Goal: Task Accomplishment & Management: Use online tool/utility

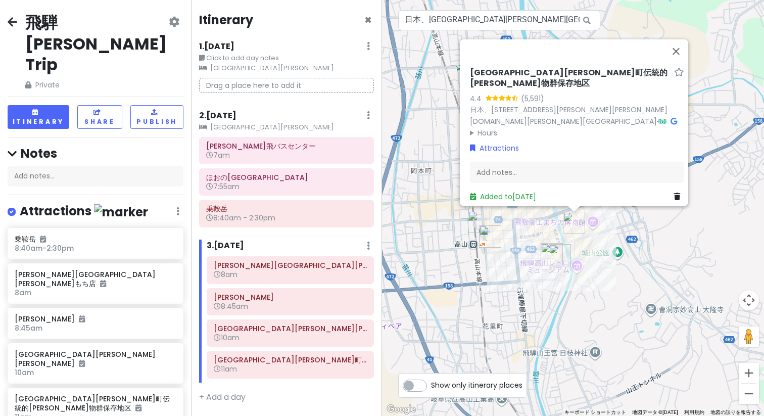
scroll to position [10, 0]
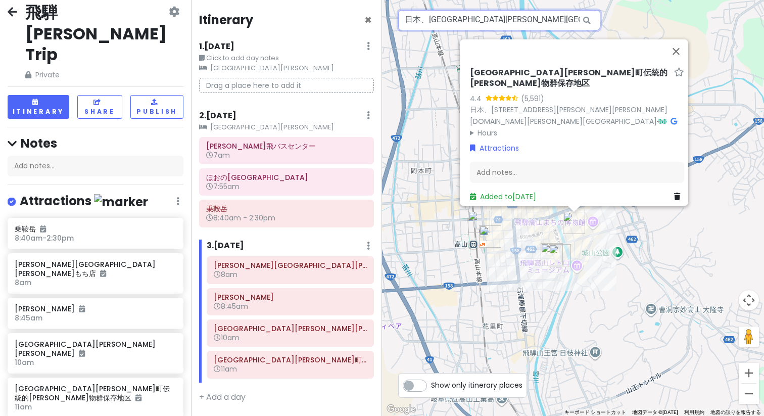
click at [518, 21] on input "日本、[GEOGRAPHIC_DATA][PERSON_NAME][GEOGRAPHIC_DATA][PERSON_NAME][GEOGRAPHIC_DATA…" at bounding box center [499, 20] width 202 height 20
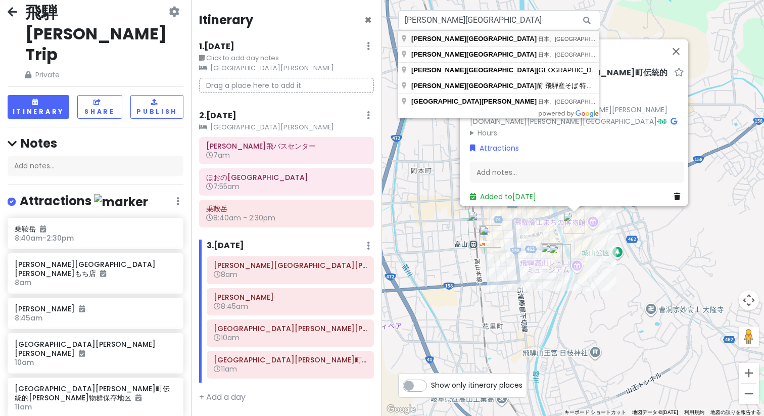
type input "日本、[STREET_ADDRESS][PERSON_NAME] [PERSON_NAME]駅"
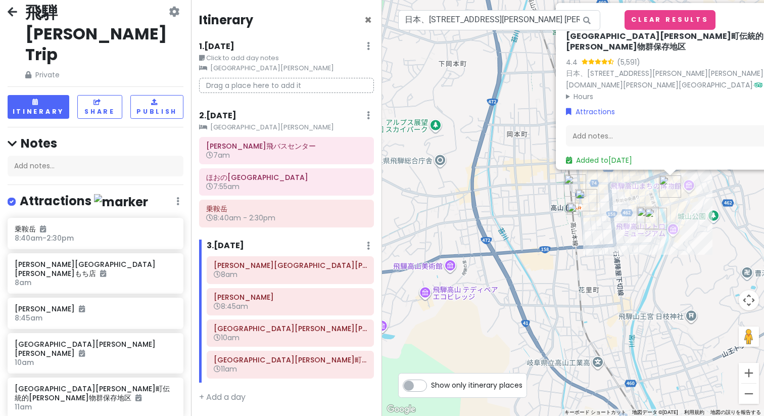
click at [573, 187] on img "高山濃飛バスセンター" at bounding box center [575, 185] width 22 height 22
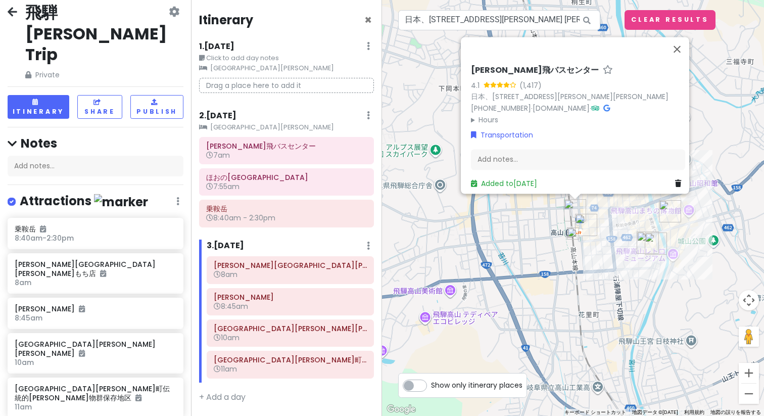
click at [575, 234] on img at bounding box center [573, 233] width 12 height 12
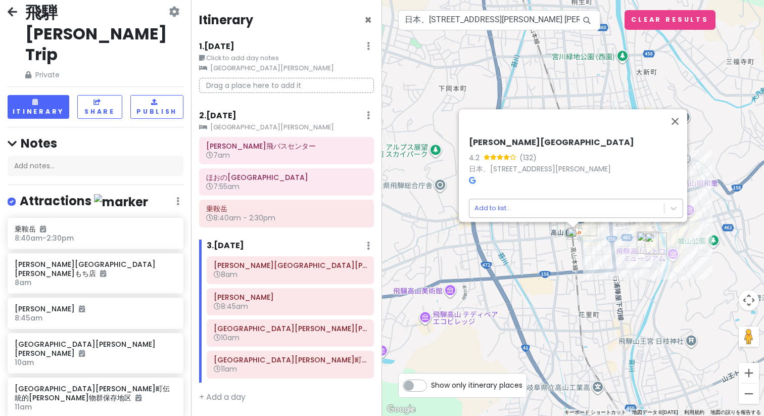
click at [568, 206] on body "飛騨[PERSON_NAME] Trip Private Change Dates Make a Copy Delete Trip Go Pro ⚡️ Giv…" at bounding box center [382, 208] width 764 height 416
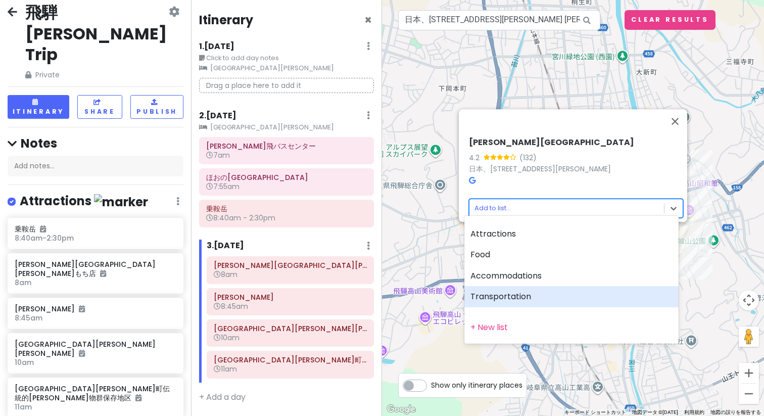
click at [578, 288] on div "Transportation" at bounding box center [572, 296] width 214 height 21
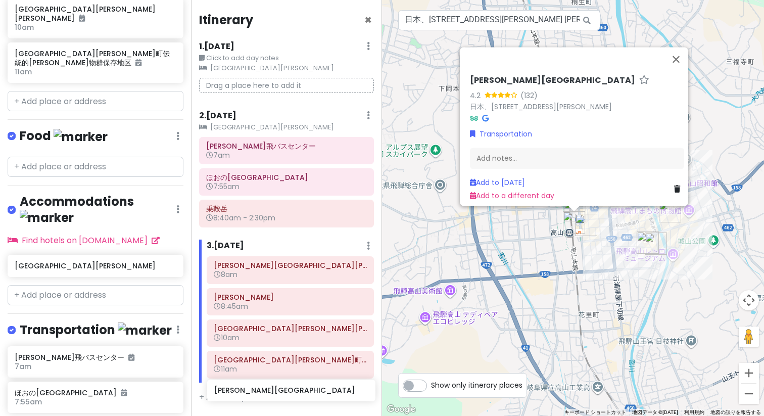
scroll to position [0, 0]
drag, startPoint x: 114, startPoint y: 339, endPoint x: 308, endPoint y: 385, distance: 200.0
click at [308, 385] on div "飛騨[PERSON_NAME] Trip Private Change Dates Make a Copy Delete Trip Go Pro ⚡️ Giv…" at bounding box center [382, 208] width 764 height 416
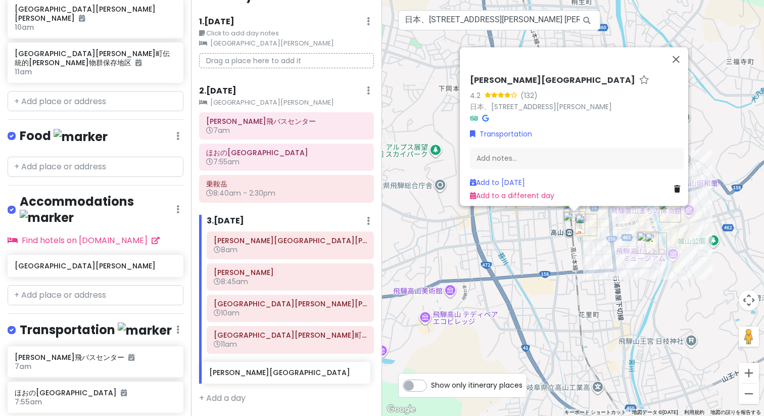
scroll to position [33, 0]
drag, startPoint x: 72, startPoint y: 344, endPoint x: 268, endPoint y: 378, distance: 199.0
click at [268, 378] on div "飛騨[PERSON_NAME] Trip Private Change Dates Make a Copy Delete Trip Go Pro ⚡️ Giv…" at bounding box center [382, 208] width 764 height 416
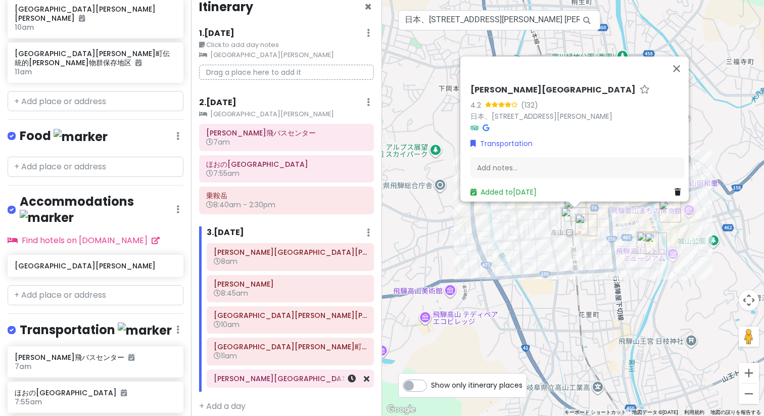
scroll to position [22, 0]
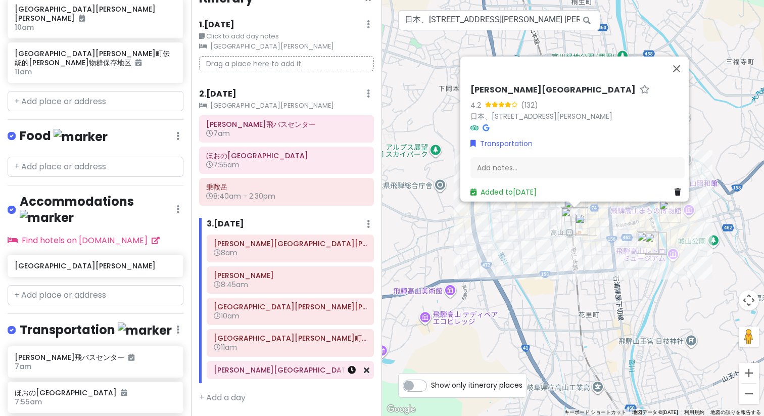
click at [348, 372] on icon at bounding box center [352, 370] width 8 height 8
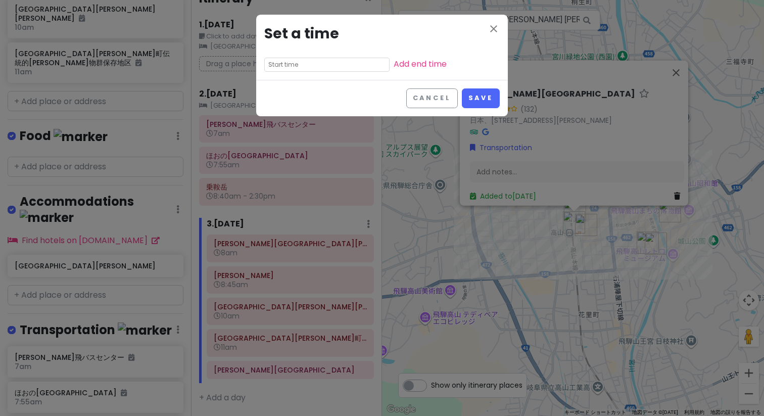
click at [300, 63] on input "text" at bounding box center [326, 65] width 125 height 14
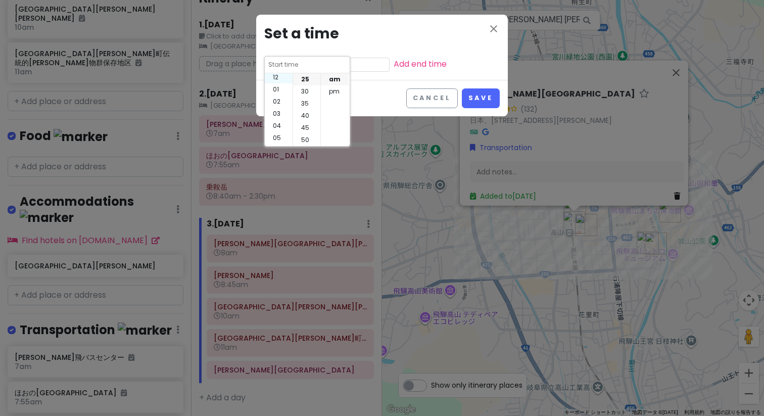
scroll to position [0, 0]
click at [275, 87] on li "01" at bounding box center [279, 91] width 28 height 12
type input "1:25 am"
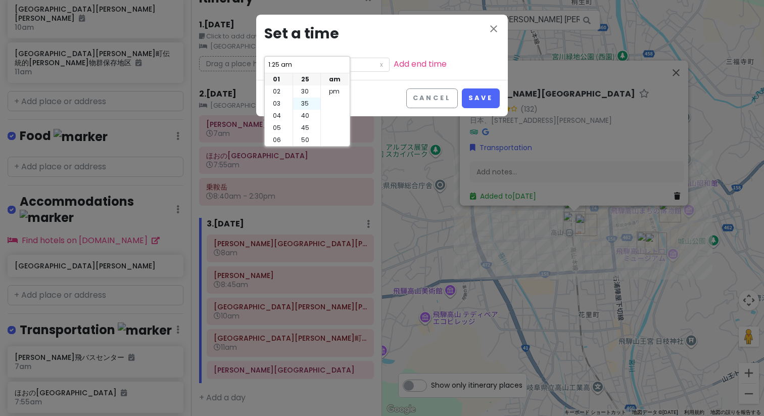
click at [306, 105] on li "35" at bounding box center [306, 104] width 27 height 12
type input "1:35 am"
click at [334, 91] on li "pm" at bounding box center [335, 91] width 28 height 12
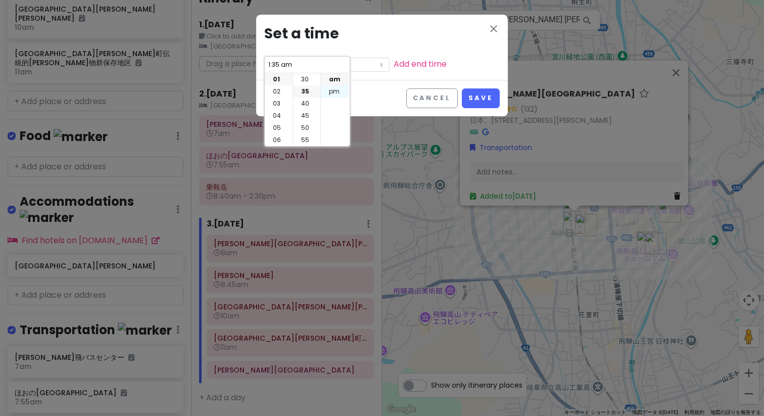
type input "1:35 pm"
click at [401, 100] on div "Cancel Save" at bounding box center [382, 98] width 252 height 36
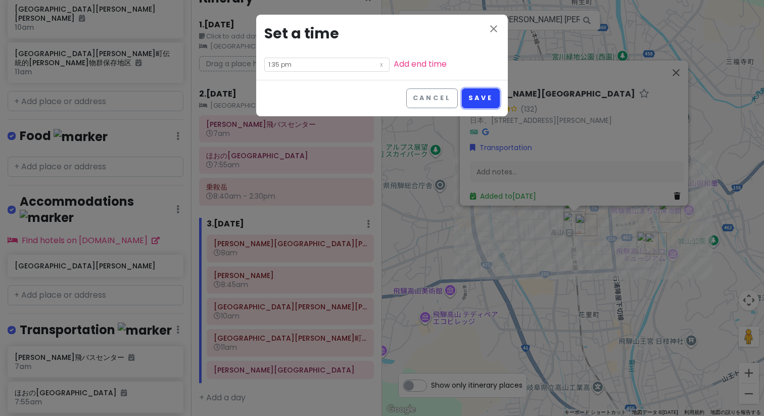
click at [496, 103] on button "Save" at bounding box center [481, 98] width 38 height 20
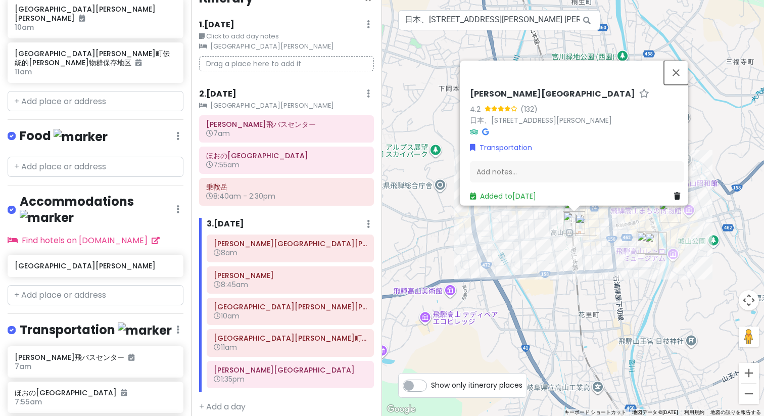
click at [685, 71] on button "閉じる" at bounding box center [676, 72] width 24 height 24
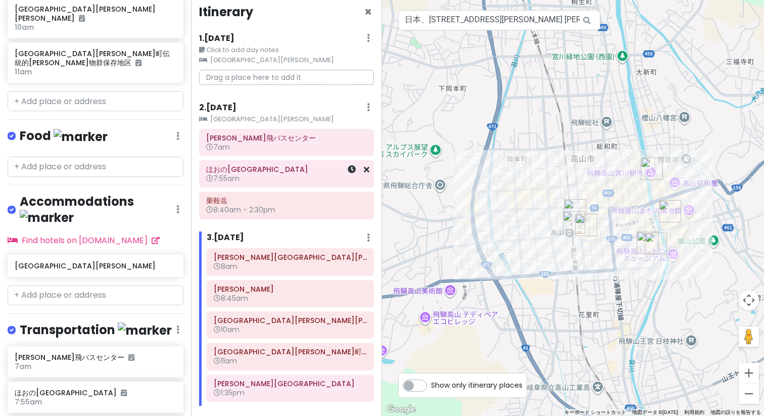
scroll to position [0, 0]
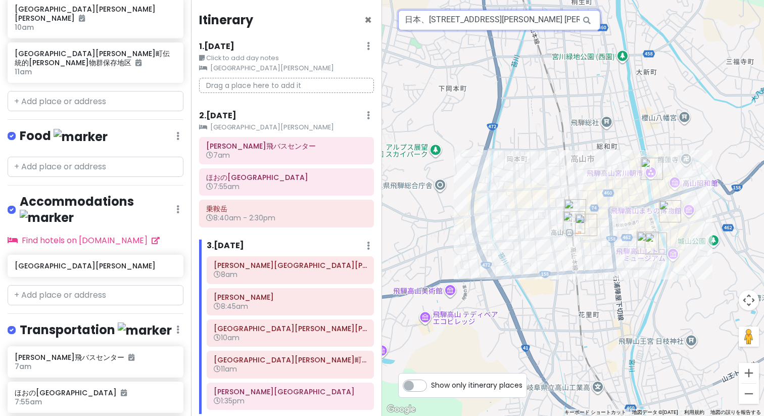
click at [521, 25] on input "日本、[STREET_ADDRESS][PERSON_NAME] [PERSON_NAME]駅" at bounding box center [499, 20] width 202 height 20
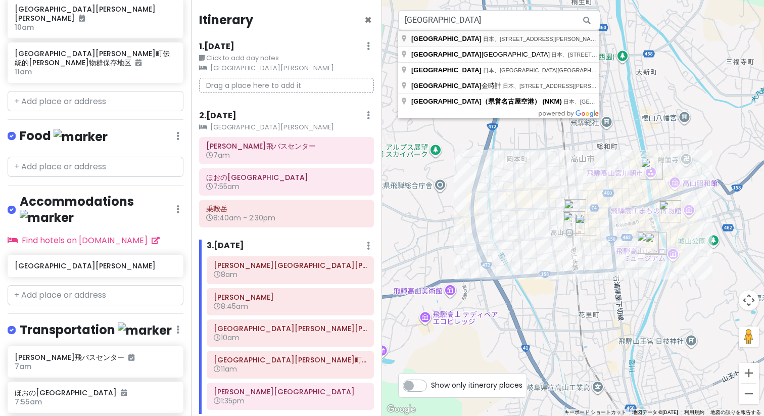
type input "日本、[STREET_ADDRESS][PERSON_NAME] 名古屋駅"
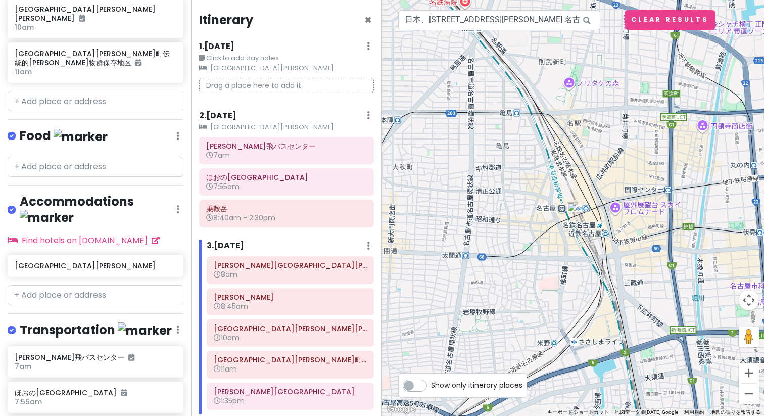
click at [574, 210] on img at bounding box center [573, 208] width 12 height 12
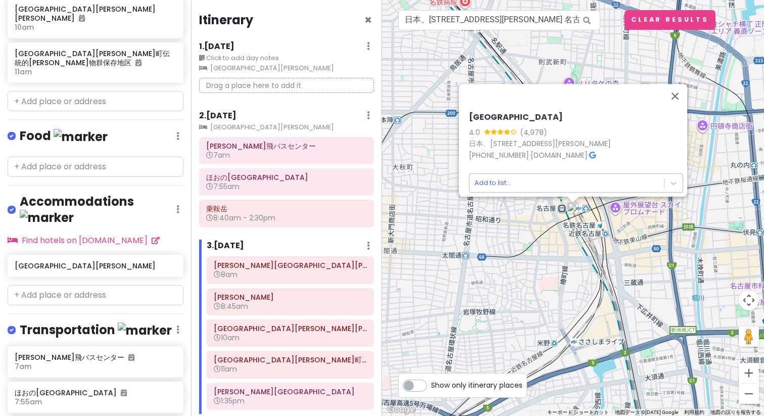
click at [562, 171] on body "飛騨[PERSON_NAME] Trip Private Change Dates Make a Copy Delete Trip Go Pro ⚡️ Giv…" at bounding box center [382, 208] width 764 height 416
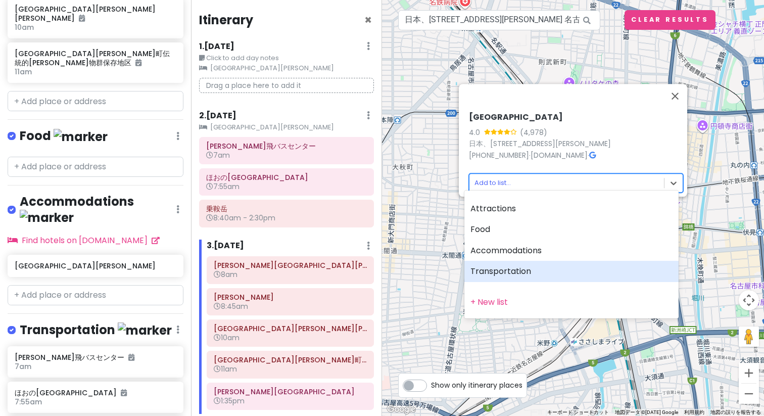
click at [574, 270] on div "Transportation" at bounding box center [572, 271] width 214 height 21
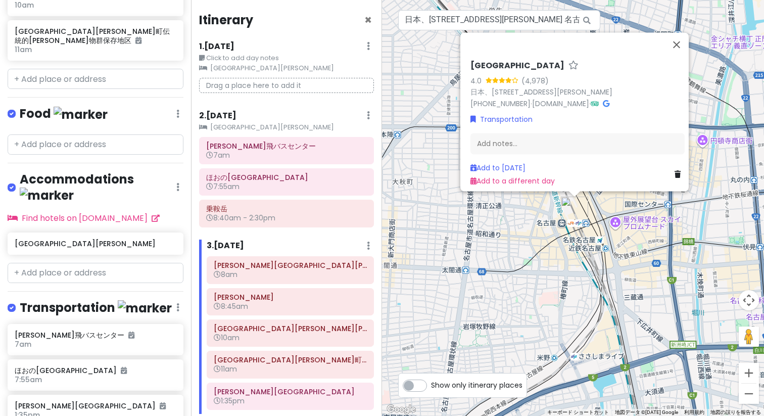
scroll to position [381, 0]
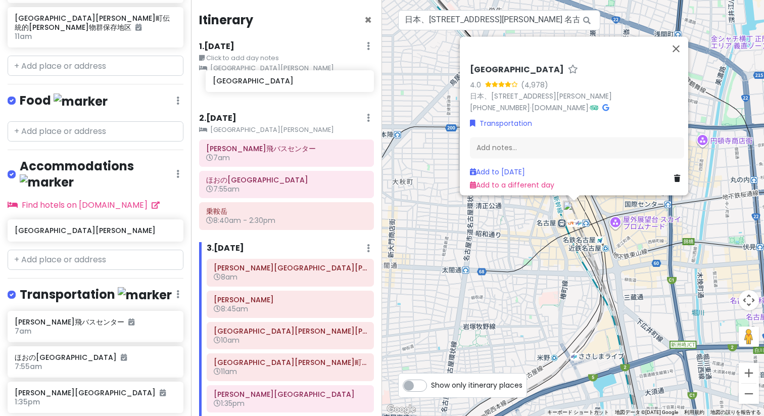
drag, startPoint x: 71, startPoint y: 342, endPoint x: 269, endPoint y: 87, distance: 323.1
click at [269, 87] on div "飛騨[PERSON_NAME] Trip Private Change Dates Make a Copy Delete Trip Go Pro ⚡️ Giv…" at bounding box center [382, 208] width 764 height 416
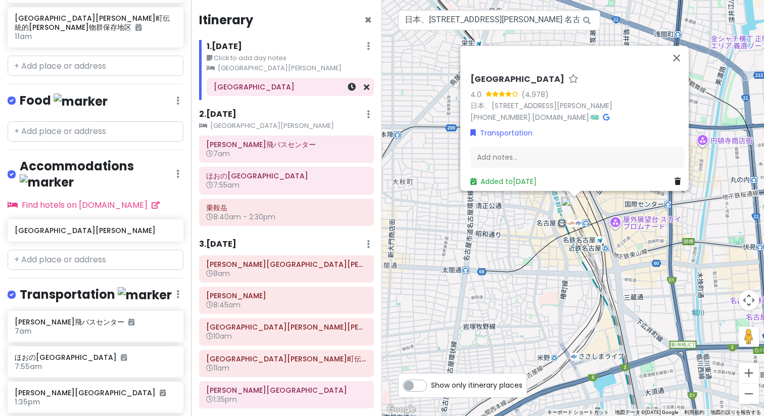
click at [269, 87] on h6 "[GEOGRAPHIC_DATA]" at bounding box center [290, 86] width 153 height 9
click at [245, 84] on h6 "[GEOGRAPHIC_DATA]" at bounding box center [290, 86] width 153 height 9
click at [232, 89] on h6 "[GEOGRAPHIC_DATA]" at bounding box center [290, 86] width 153 height 9
click at [348, 89] on icon at bounding box center [352, 87] width 8 height 8
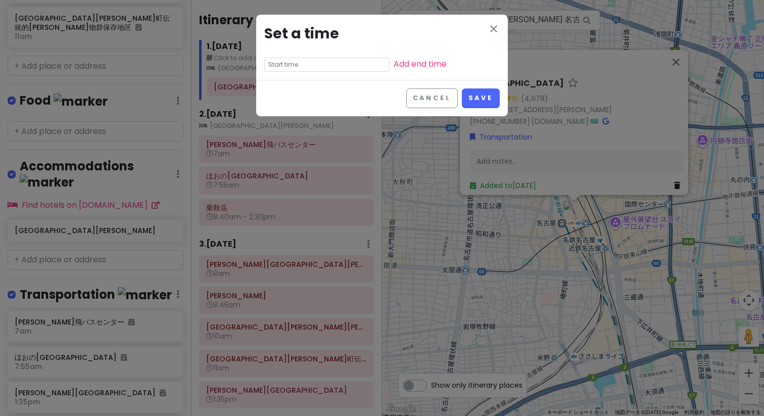
click at [300, 65] on input "text" at bounding box center [326, 65] width 125 height 14
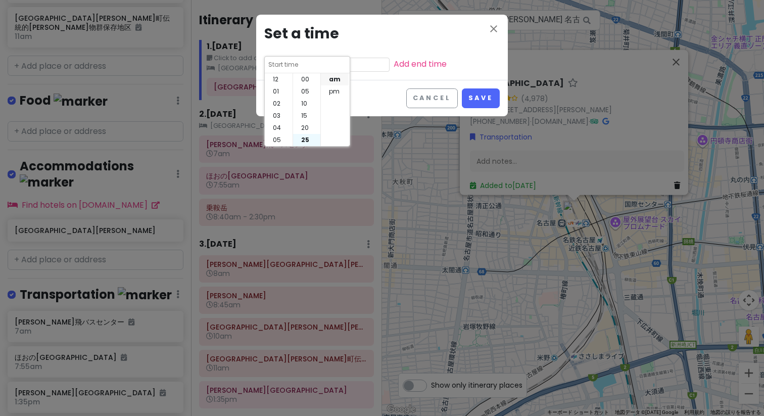
scroll to position [61, 0]
click at [279, 140] on li "11" at bounding box center [279, 140] width 28 height 12
type input "11:25 am"
click at [304, 119] on li "40" at bounding box center [306, 116] width 27 height 12
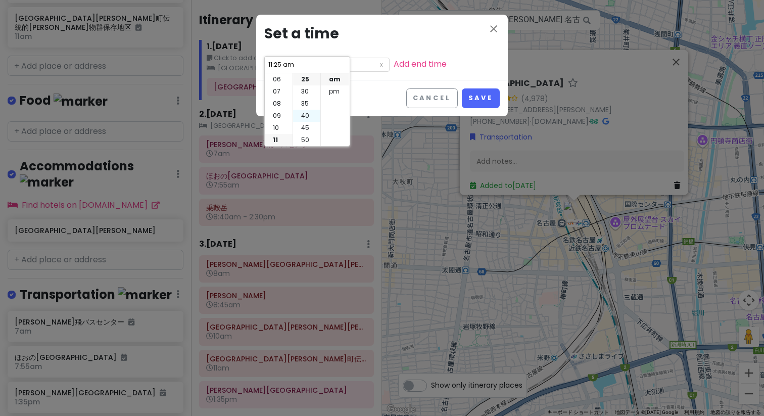
type input "11:40 am"
click at [383, 89] on div "Cancel Save" at bounding box center [382, 98] width 252 height 36
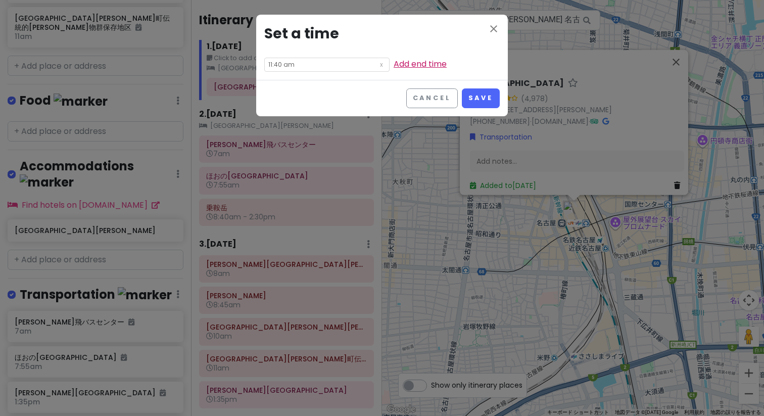
click at [394, 63] on link "Add end time" at bounding box center [420, 64] width 53 height 12
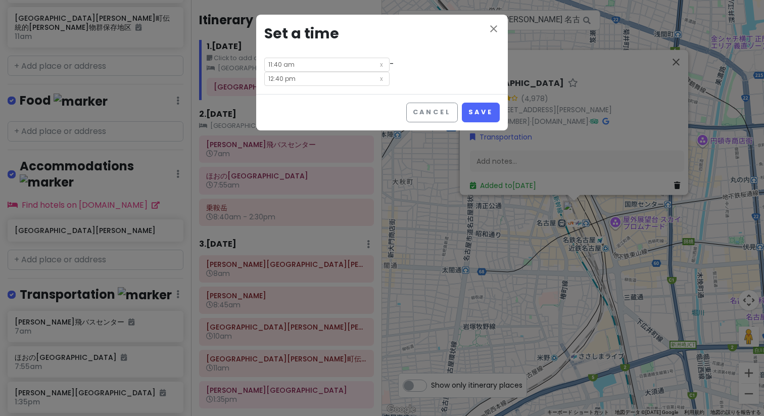
click at [367, 72] on input "12:40 pm" at bounding box center [326, 79] width 125 height 14
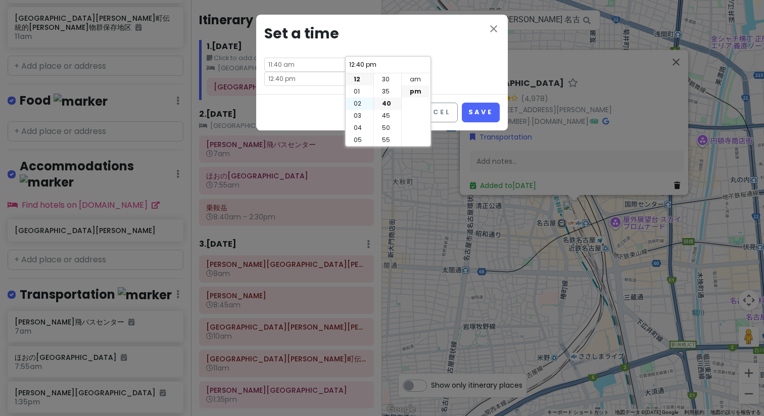
click at [359, 101] on li "02" at bounding box center [360, 104] width 28 height 12
type input "2:40 pm"
click at [385, 111] on li "15" at bounding box center [387, 116] width 27 height 12
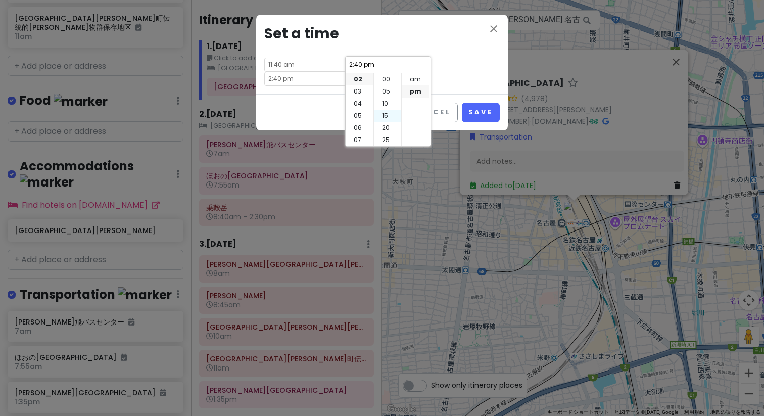
type input "2:15 pm"
click at [414, 92] on li "pm" at bounding box center [416, 91] width 28 height 12
click at [487, 68] on div "close Set a time 11:40 am - 2:15 pm" at bounding box center [382, 54] width 252 height 79
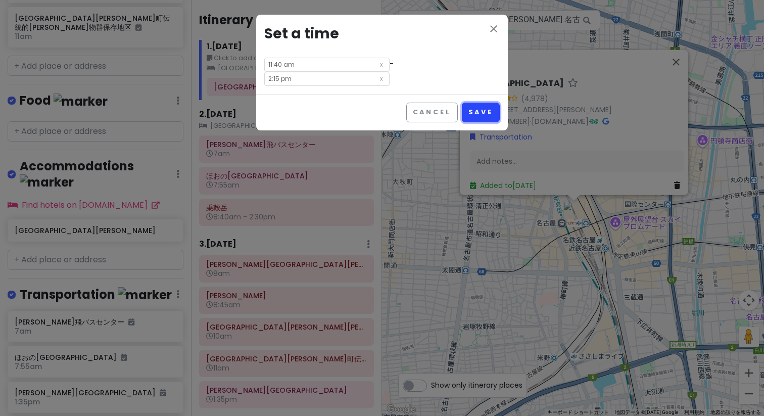
click at [490, 103] on button "Save" at bounding box center [481, 113] width 38 height 20
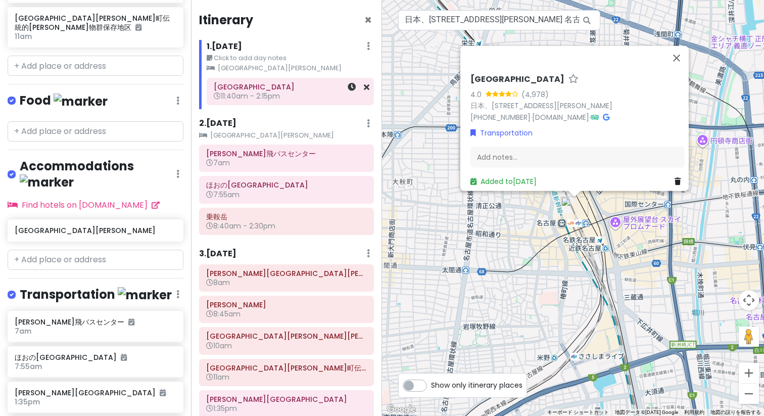
click at [280, 96] on span "11:40am - 2:15pm" at bounding box center [247, 96] width 66 height 10
click at [348, 90] on icon at bounding box center [352, 87] width 8 height 8
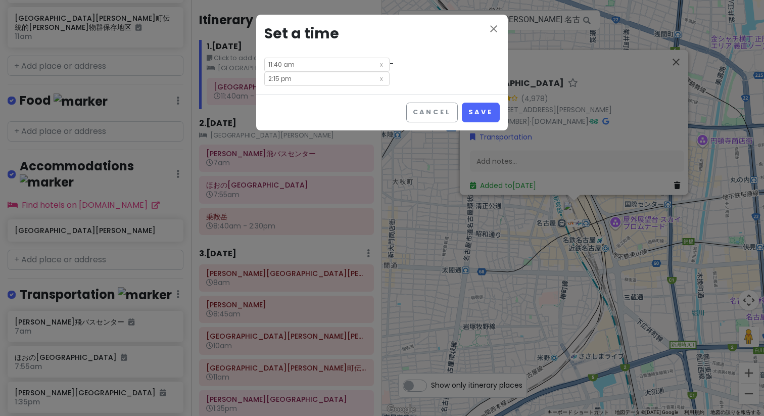
drag, startPoint x: 378, startPoint y: 67, endPoint x: 351, endPoint y: 65, distance: 27.3
click at [303, 64] on div "close Set a time 11:40 am - 2:15 pm" at bounding box center [382, 54] width 252 height 79
click at [387, 72] on icon at bounding box center [382, 78] width 10 height 12
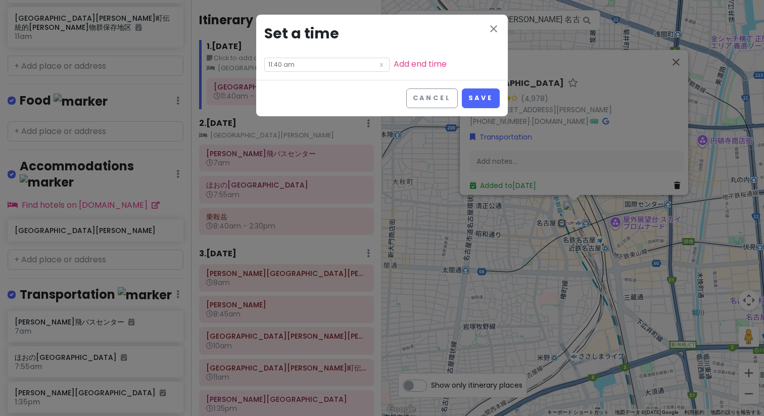
click at [498, 108] on div "Cancel Save" at bounding box center [382, 98] width 252 height 36
click at [476, 92] on button "Save" at bounding box center [481, 98] width 38 height 20
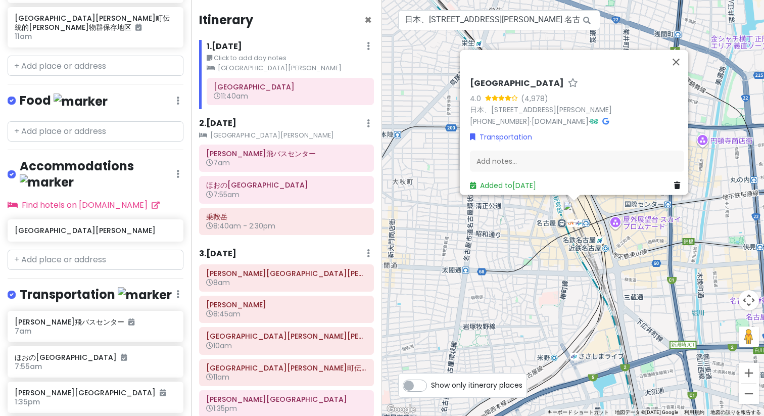
click at [262, 113] on div "Itinerary × 1 . [DATE] Edit Day Notes Clear Lodging Delete Day Click to add day…" at bounding box center [286, 208] width 191 height 416
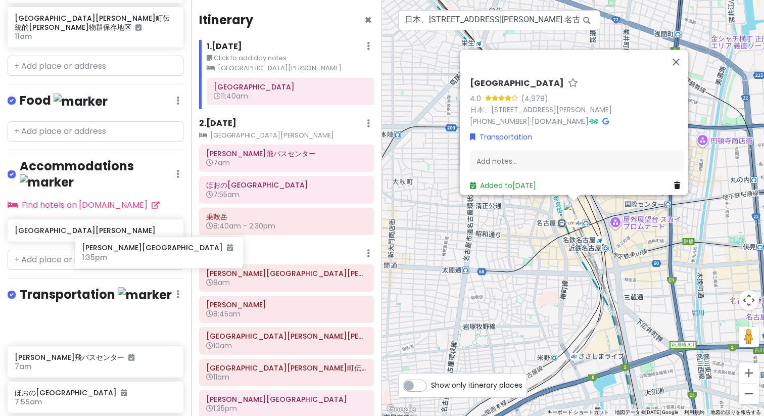
scroll to position [381, 0]
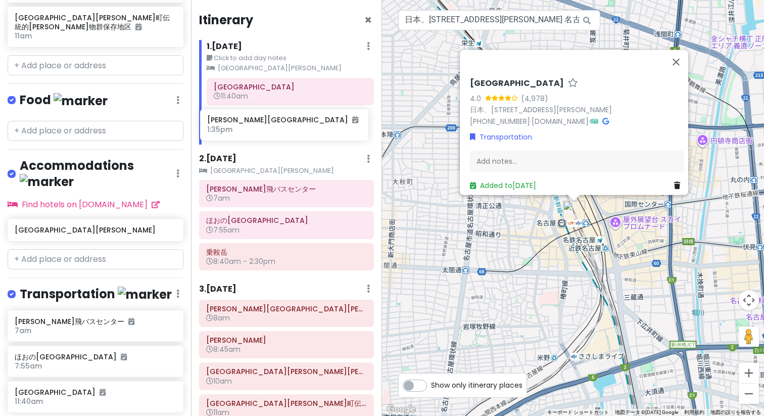
drag, startPoint x: 88, startPoint y: 313, endPoint x: 281, endPoint y: 129, distance: 266.4
click at [281, 129] on div "飛騨[PERSON_NAME] Trip Private Change Dates Make a Copy Delete Trip Go Pro ⚡️ Giv…" at bounding box center [382, 208] width 764 height 416
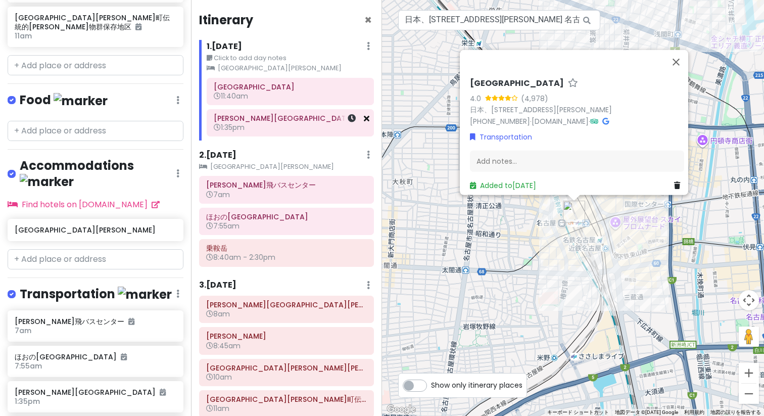
click at [364, 120] on icon at bounding box center [367, 118] width 6 height 8
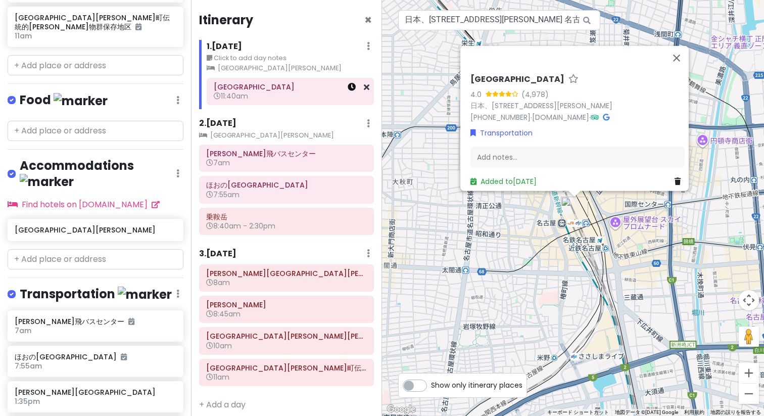
click at [348, 87] on icon at bounding box center [352, 87] width 8 height 8
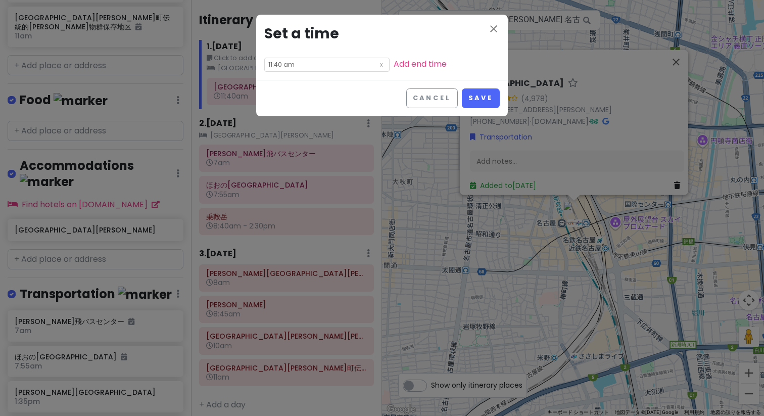
click at [347, 54] on div "close Set a time 11:40 am Add end time" at bounding box center [382, 47] width 252 height 65
click at [394, 68] on link "Add end time" at bounding box center [420, 64] width 53 height 12
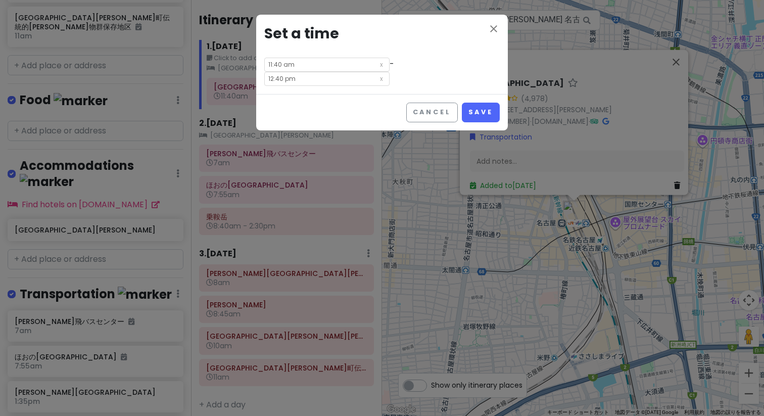
click at [359, 72] on input "12:40 pm" at bounding box center [326, 79] width 125 height 14
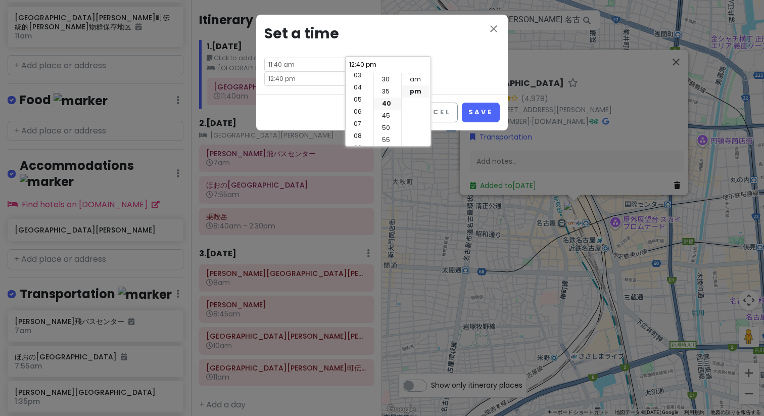
scroll to position [0, 0]
click at [358, 105] on li "02" at bounding box center [360, 104] width 28 height 12
type input "2:40 pm"
click at [384, 111] on li "15" at bounding box center [387, 116] width 27 height 12
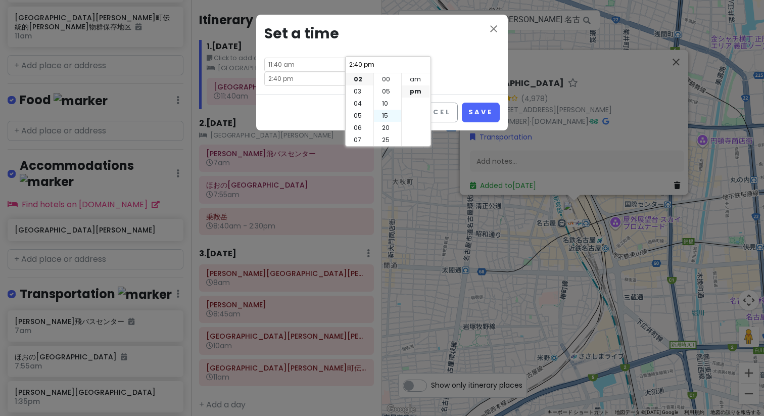
type input "2:15 pm"
click at [420, 105] on div "2:15 pm 12 01 02 03 04 05 06 07 08 09 10 11 00 05 10 15 20 25 30 35 40 45 50 55…" at bounding box center [388, 101] width 86 height 90
click at [488, 103] on button "Save" at bounding box center [481, 113] width 38 height 20
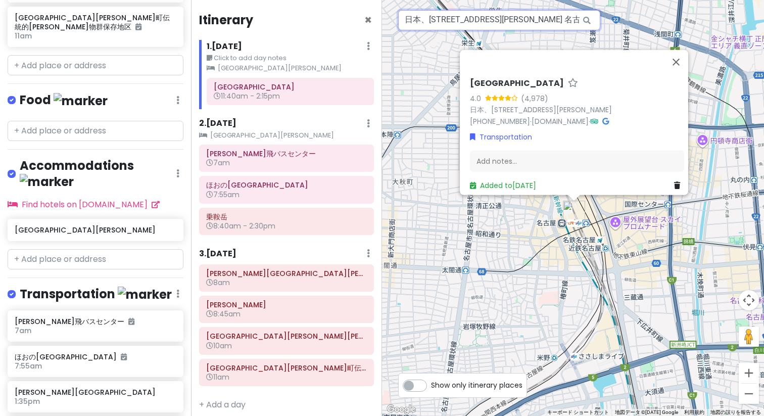
click at [466, 22] on input "日本、[STREET_ADDRESS][PERSON_NAME] 名古屋駅" at bounding box center [499, 20] width 202 height 20
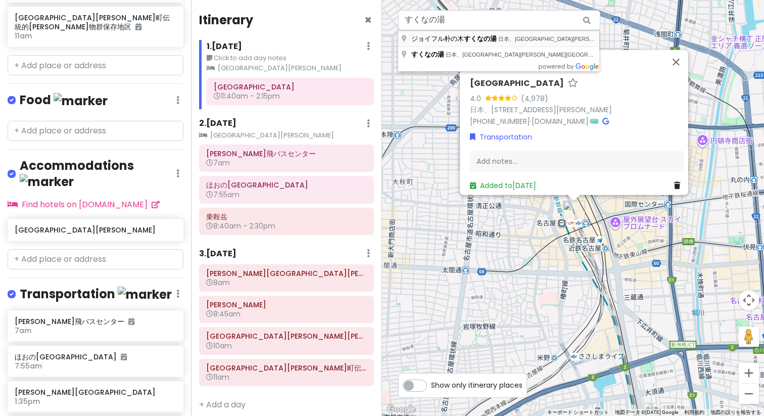
type input "日本、[STREET_ADDRESS][PERSON_NAME] ジョイフル朴の木 すくなの湯"
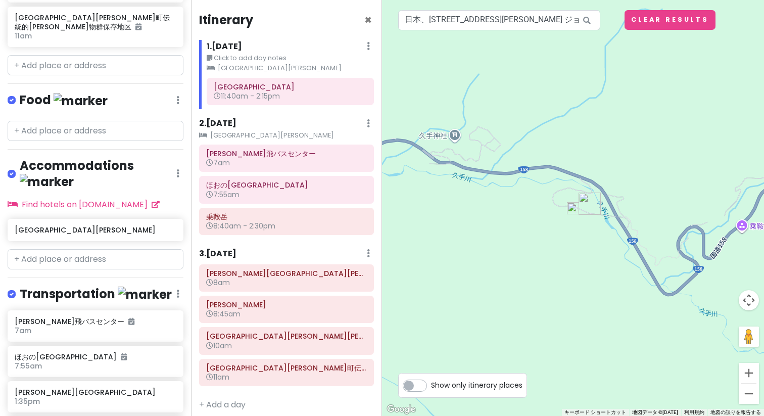
click at [573, 209] on img at bounding box center [573, 208] width 12 height 12
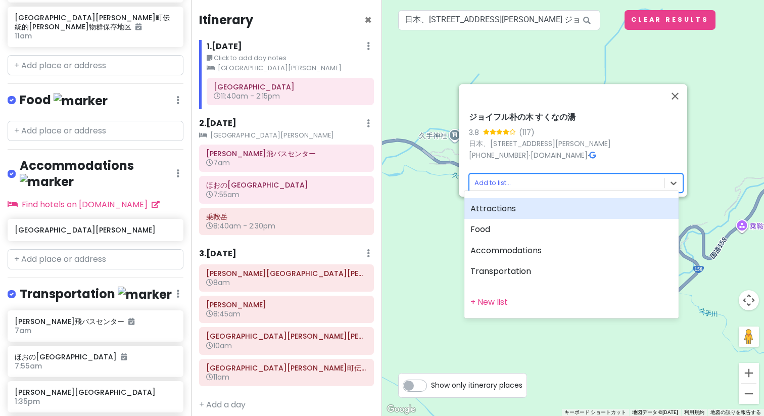
click at [536, 181] on body "飛騨[PERSON_NAME] Trip Private Change Dates Make a Copy Delete Trip Go Pro ⚡️ Giv…" at bounding box center [382, 208] width 764 height 416
click at [552, 211] on div "Attractions" at bounding box center [572, 208] width 214 height 21
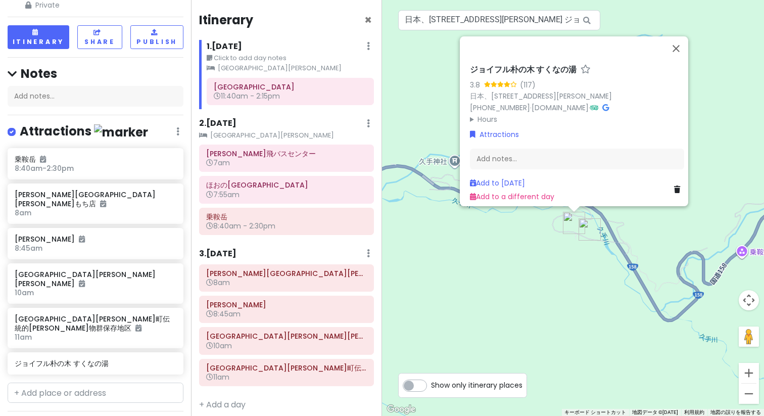
scroll to position [71, 0]
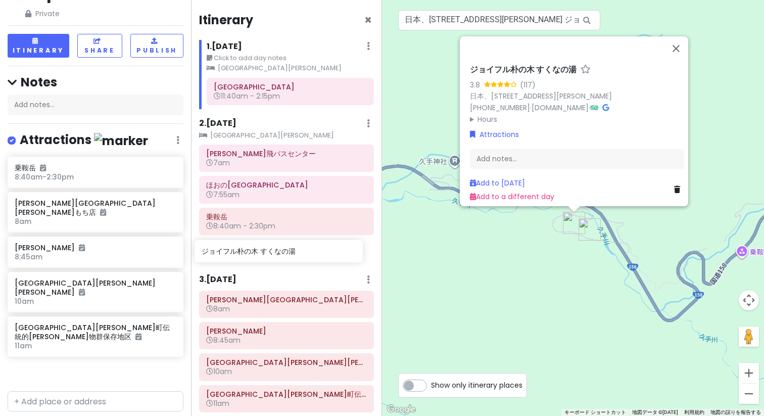
drag, startPoint x: 143, startPoint y: 306, endPoint x: 330, endPoint y: 256, distance: 193.8
click at [330, 256] on div "飛騨[PERSON_NAME] Trip Private Change Dates Make a Copy Delete Trip Go Pro ⚡️ Giv…" at bounding box center [382, 208] width 764 height 416
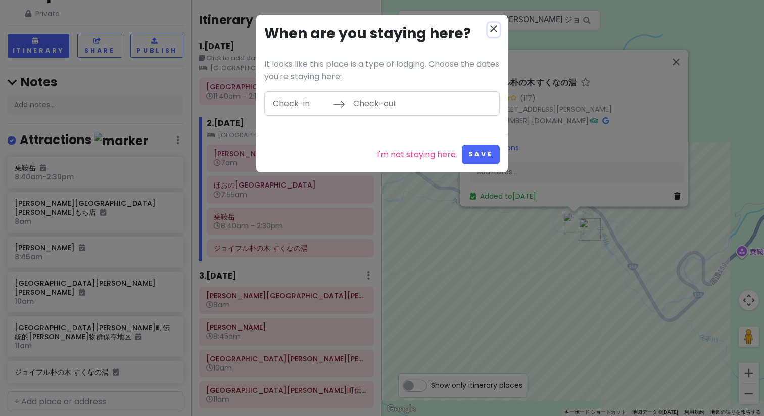
click at [493, 27] on icon "close" at bounding box center [494, 29] width 12 height 12
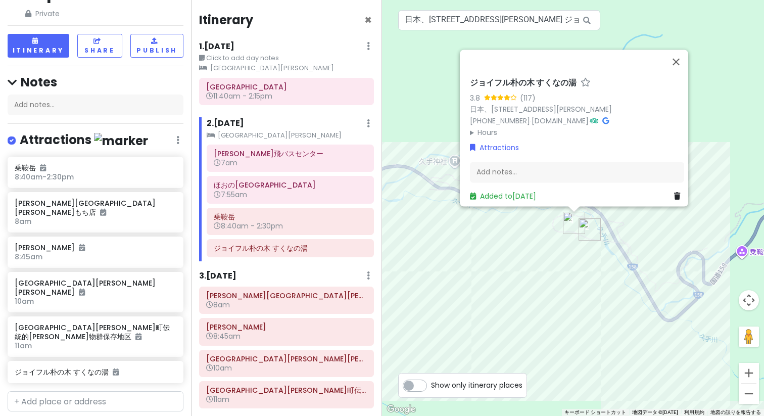
click at [294, 256] on div "ジョイフル朴の木 すくなの湯" at bounding box center [290, 248] width 166 height 17
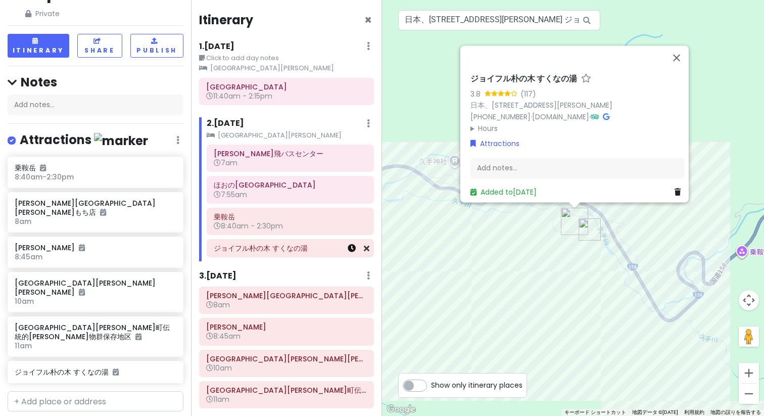
click at [348, 250] on icon at bounding box center [352, 248] width 8 height 8
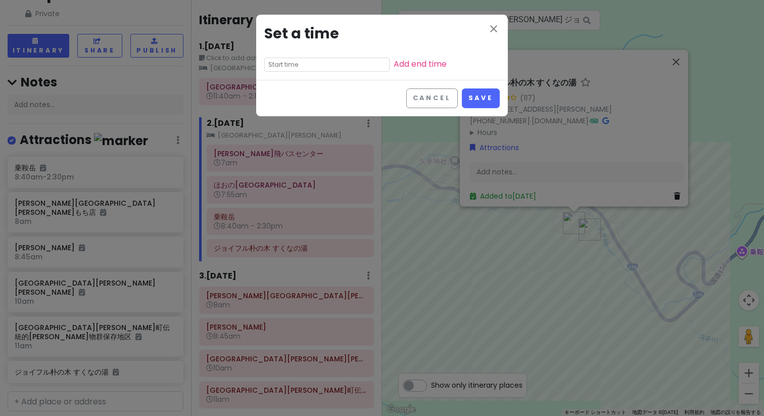
click at [296, 68] on input "text" at bounding box center [326, 65] width 125 height 14
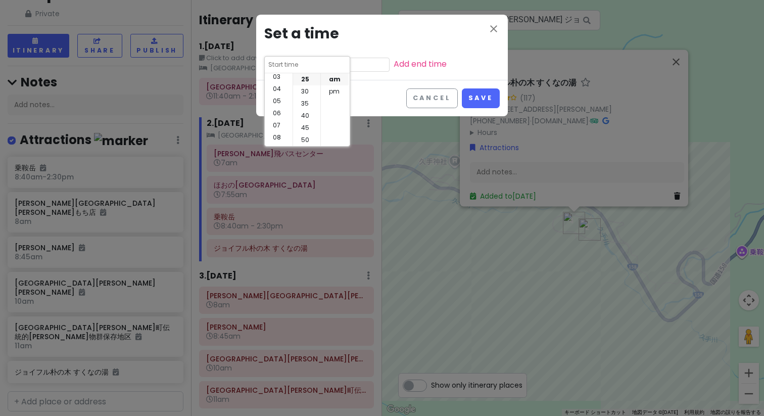
scroll to position [0, 0]
click at [280, 120] on li "03" at bounding box center [279, 116] width 28 height 12
type input "3:25 am"
click at [305, 115] on li "15" at bounding box center [306, 116] width 27 height 12
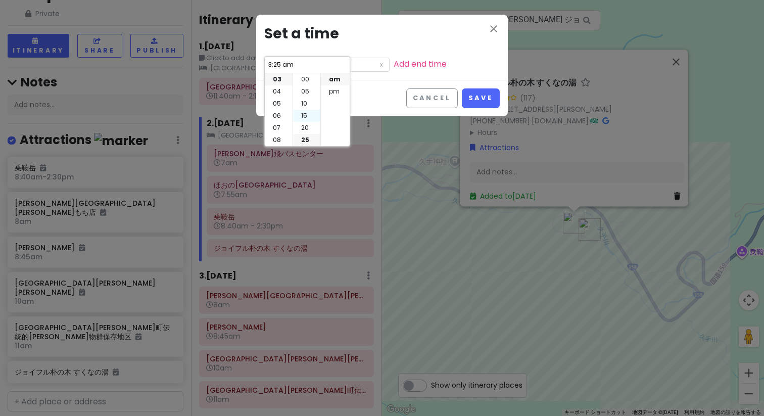
type input "3:15 am"
click at [336, 90] on li "pm" at bounding box center [335, 91] width 28 height 12
type input "3:15 pm"
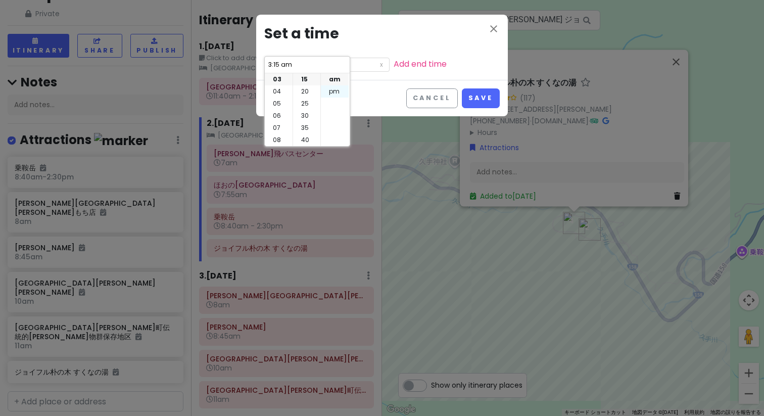
type input "3:15 pm"
click at [492, 95] on button "Save" at bounding box center [481, 98] width 38 height 20
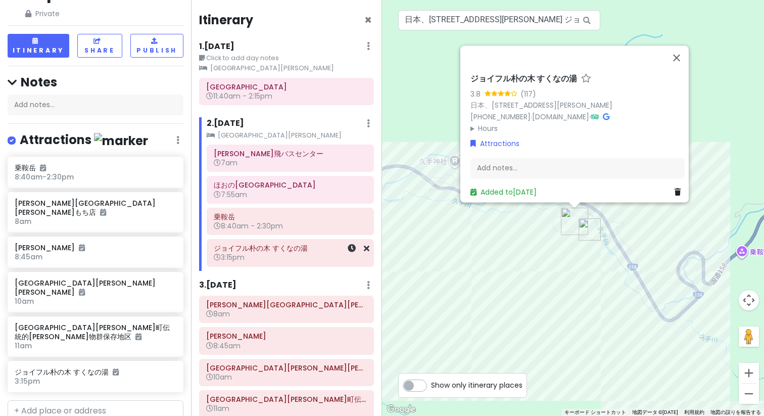
click at [260, 257] on h6 "3:15pm" at bounding box center [290, 257] width 153 height 9
click at [348, 253] on link at bounding box center [352, 249] width 8 height 12
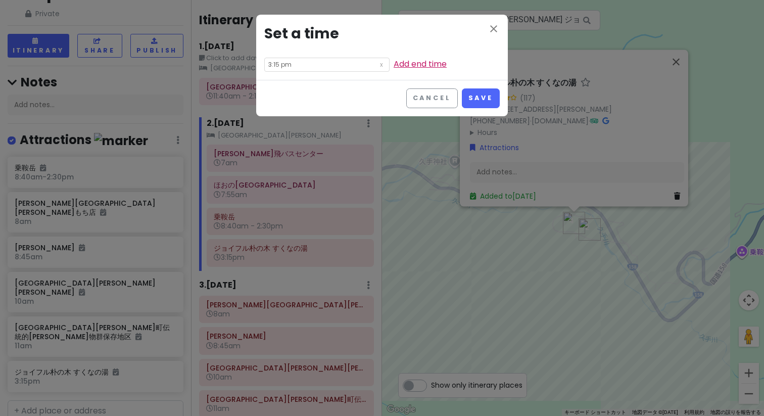
click at [394, 64] on link "Add end time" at bounding box center [420, 64] width 53 height 12
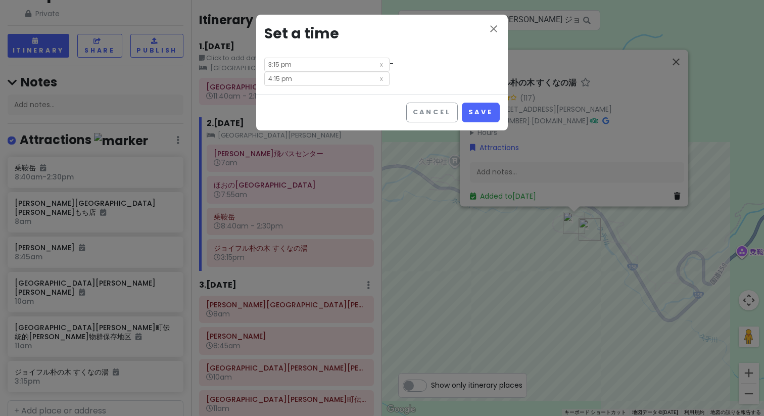
click at [359, 72] on input "4:15 pm" at bounding box center [326, 79] width 125 height 14
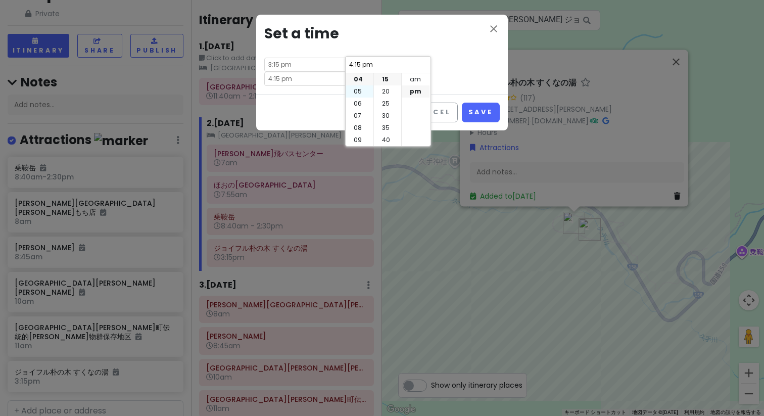
click at [356, 91] on li "05" at bounding box center [360, 91] width 28 height 12
type input "5:15 pm"
click at [386, 132] on li "45" at bounding box center [387, 135] width 27 height 12
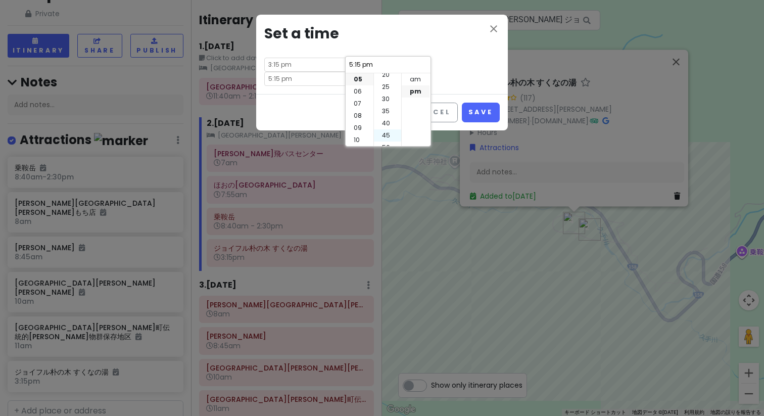
type input "5:45 pm"
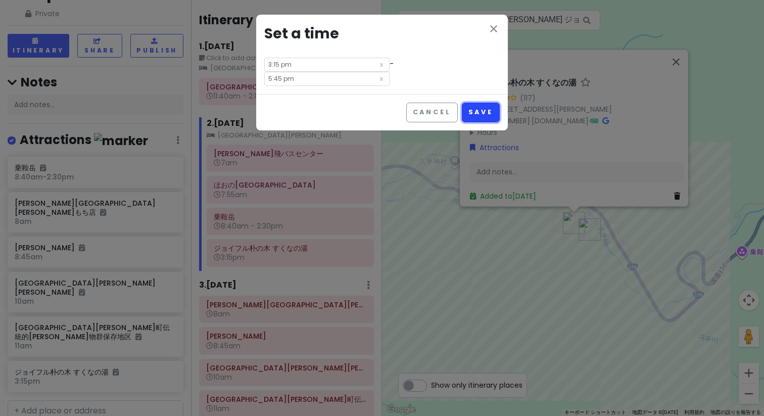
click at [476, 103] on button "Save" at bounding box center [481, 113] width 38 height 20
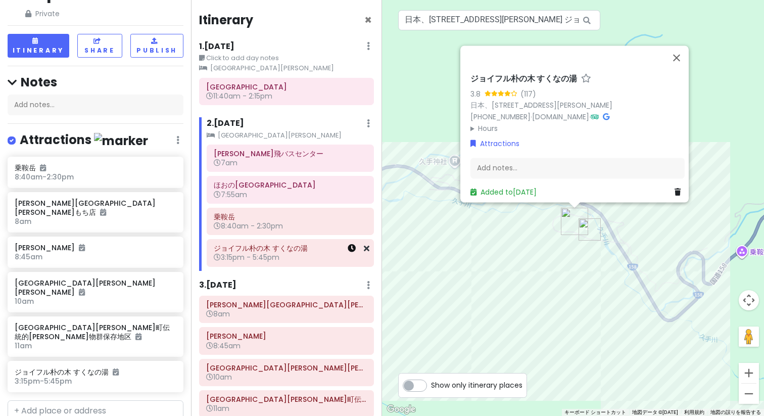
click at [348, 250] on icon at bounding box center [352, 248] width 8 height 8
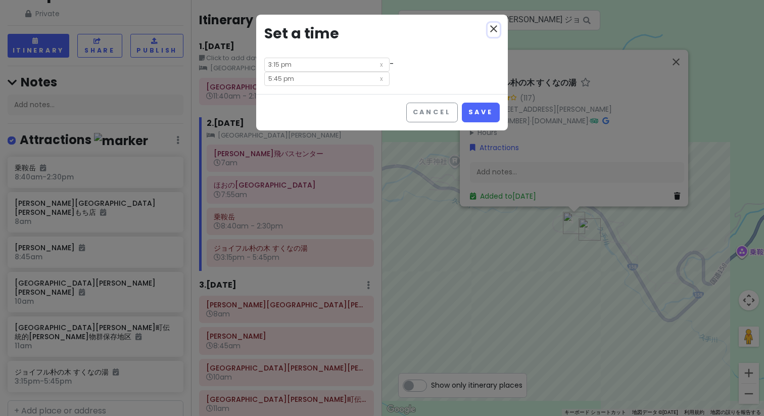
click at [494, 33] on icon "close" at bounding box center [494, 29] width 12 height 12
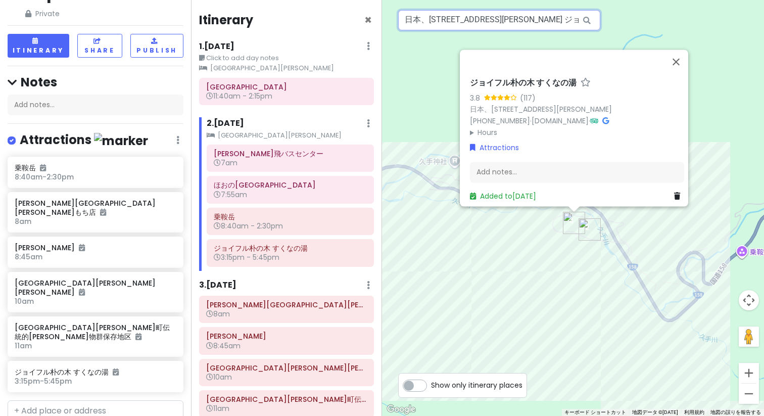
click at [513, 18] on input "日本、[STREET_ADDRESS][PERSON_NAME] ジョイフル朴の木 すくなの湯" at bounding box center [499, 20] width 202 height 20
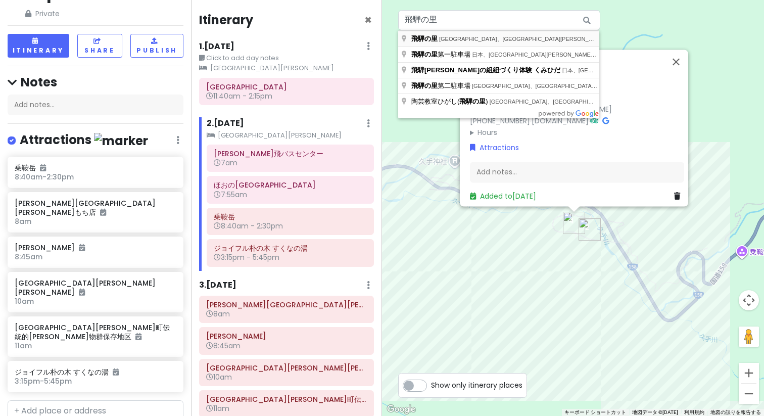
type input "日本、[STREET_ADDRESS][PERSON_NAME][PERSON_NAME] [GEOGRAPHIC_DATA]"
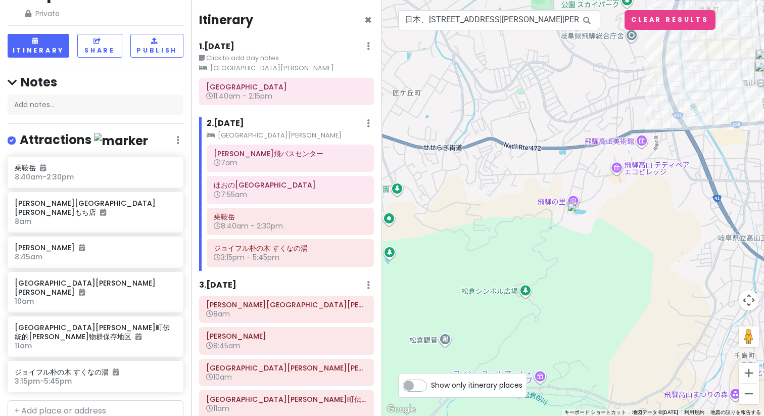
click at [575, 213] on img at bounding box center [573, 208] width 12 height 12
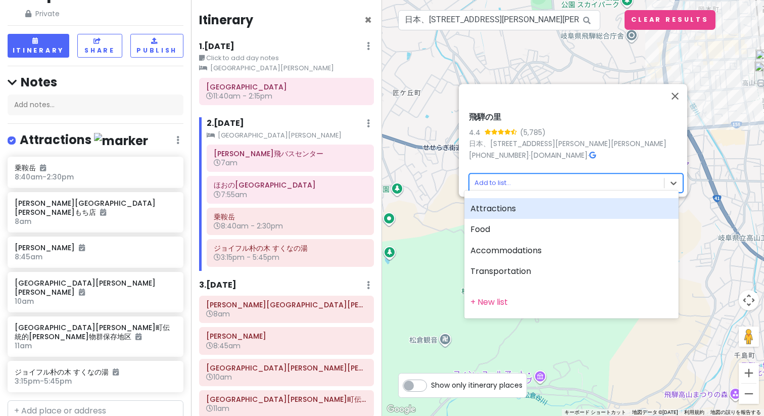
click at [535, 176] on body "飛騨[PERSON_NAME] Trip Private Change Dates Make a Copy Delete Trip Go Pro ⚡️ Giv…" at bounding box center [382, 208] width 764 height 416
click at [532, 205] on div "Attractions" at bounding box center [572, 208] width 214 height 21
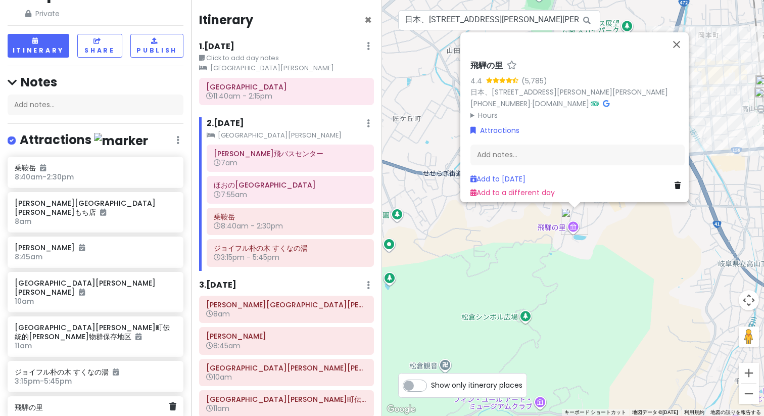
scroll to position [72, 0]
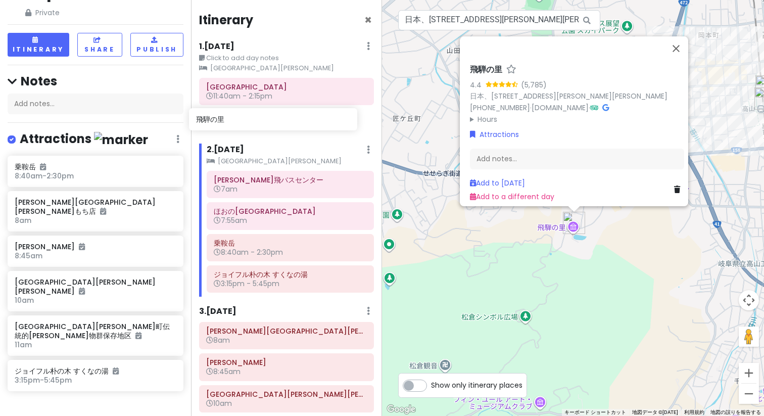
drag, startPoint x: 98, startPoint y: 337, endPoint x: 280, endPoint y: 119, distance: 283.6
click at [280, 119] on div "飛騨[PERSON_NAME] Trip Private Change Dates Make a Copy Delete Trip Go Pro ⚡️ Giv…" at bounding box center [382, 208] width 764 height 416
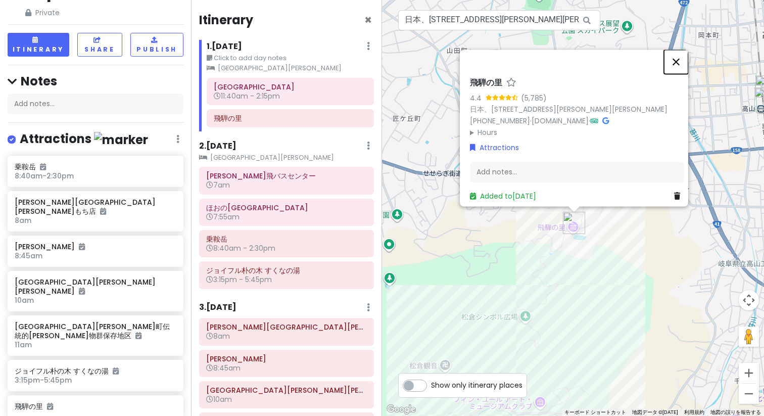
click at [686, 56] on button "閉じる" at bounding box center [676, 62] width 24 height 24
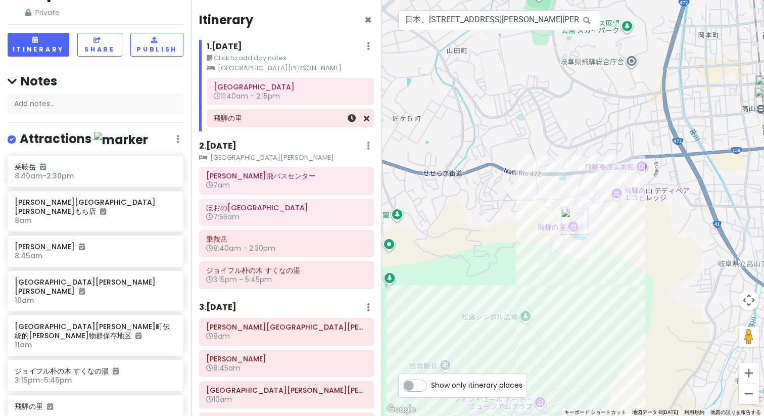
click at [272, 121] on h6 "飛騨の里" at bounding box center [290, 118] width 153 height 9
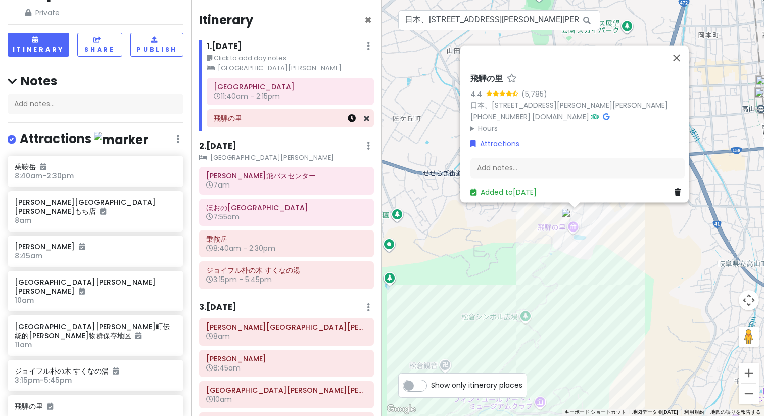
click at [348, 119] on icon at bounding box center [352, 118] width 8 height 8
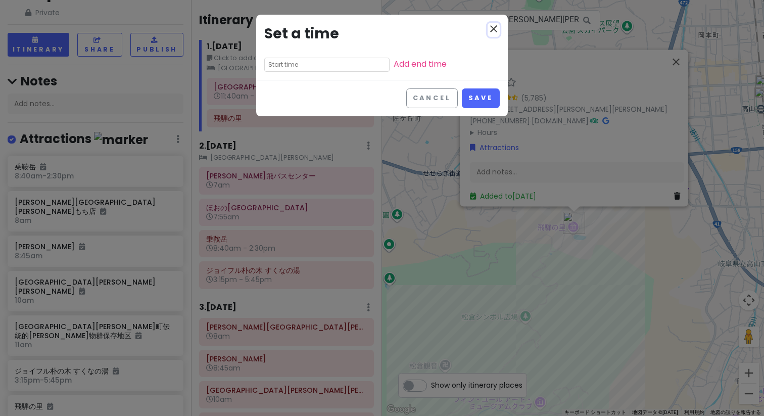
click at [498, 31] on icon "close" at bounding box center [494, 29] width 12 height 12
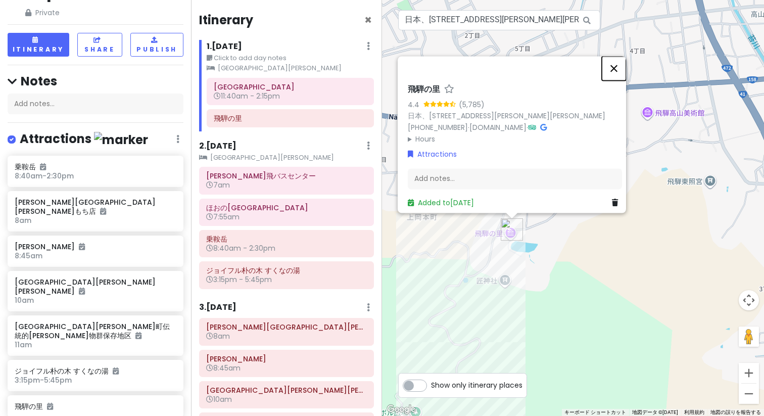
click at [620, 63] on button "閉じる" at bounding box center [614, 68] width 24 height 24
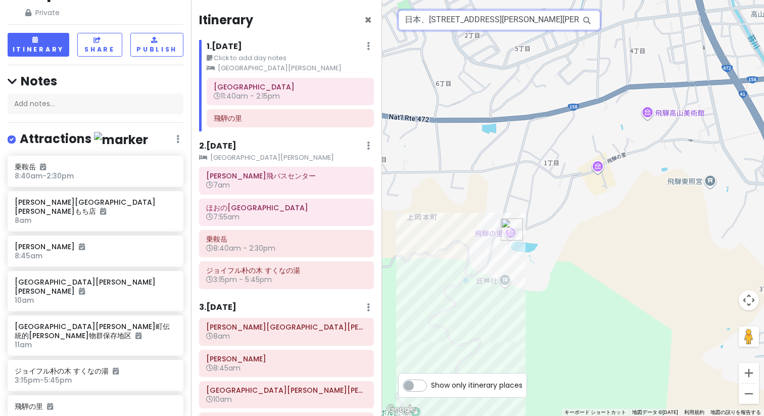
click at [496, 22] on input "日本、[STREET_ADDRESS][PERSON_NAME][PERSON_NAME] [GEOGRAPHIC_DATA]" at bounding box center [499, 20] width 202 height 20
type input "日本、[STREET_ADDRESS][PERSON_NAME][PERSON_NAME] 飛騨民俗村 山岳資料館（旧[PERSON_NAME][GEOGRA…"
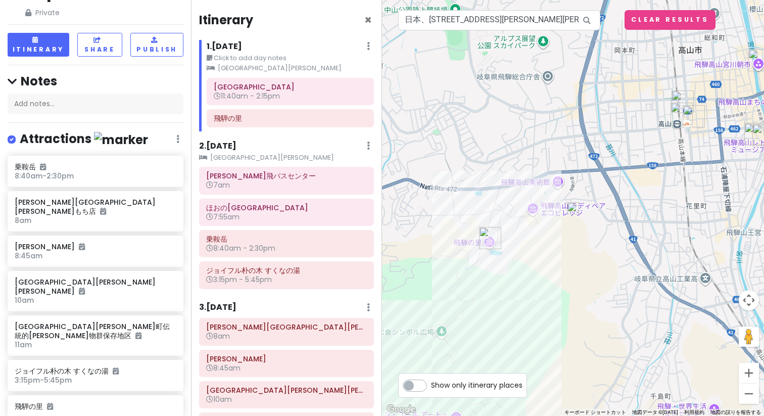
click at [574, 210] on img at bounding box center [573, 208] width 12 height 12
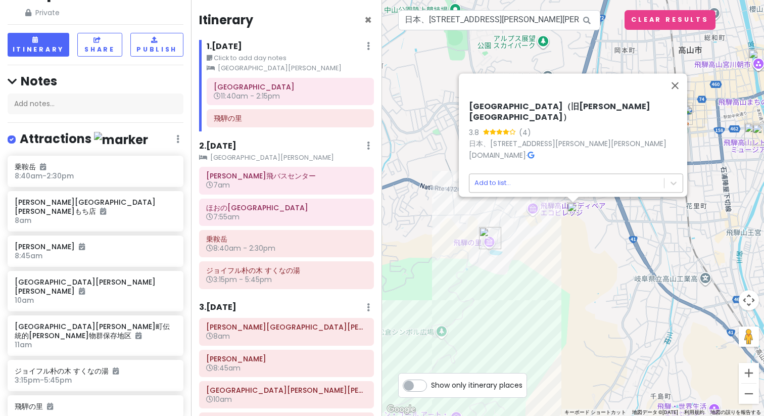
click at [551, 181] on body "飛騨[PERSON_NAME] Trip Private Change Dates Make a Copy Delete Trip Go Pro ⚡️ Giv…" at bounding box center [382, 208] width 764 height 416
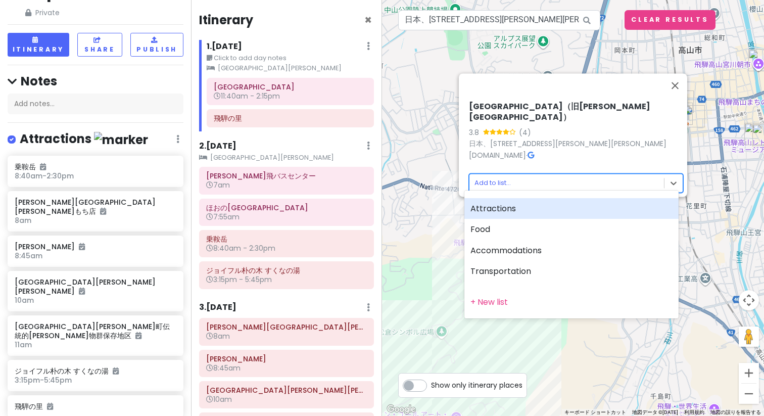
click at [553, 212] on div "Attractions" at bounding box center [572, 208] width 214 height 21
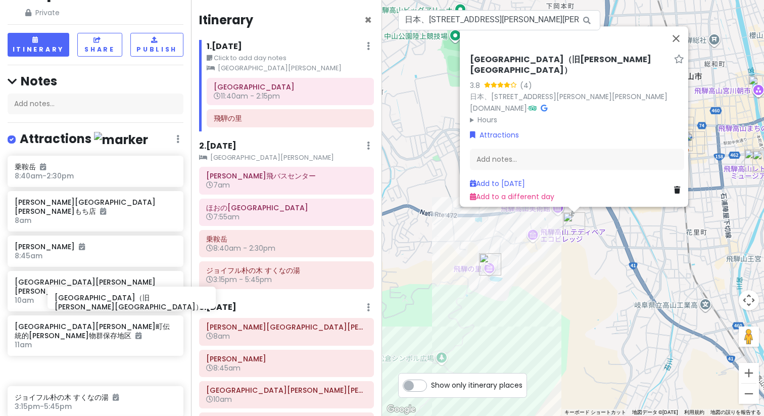
scroll to position [75, 0]
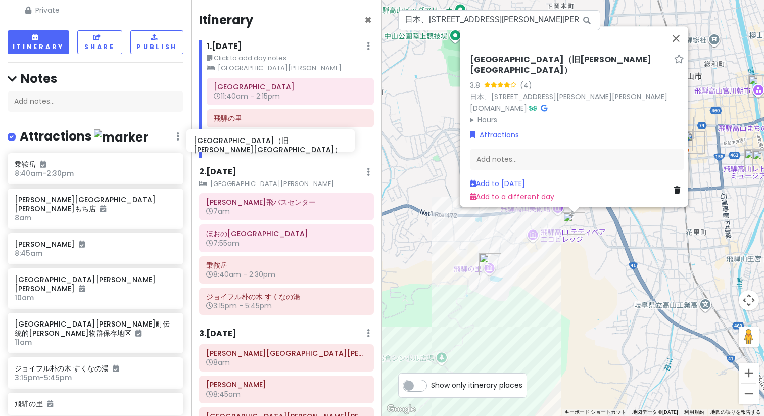
drag, startPoint x: 129, startPoint y: 350, endPoint x: 301, endPoint y: 140, distance: 271.6
click at [301, 140] on div "飛騨[PERSON_NAME] Trip Private Change Dates Make a Copy Delete Trip Go Pro ⚡️ Giv…" at bounding box center [382, 208] width 764 height 416
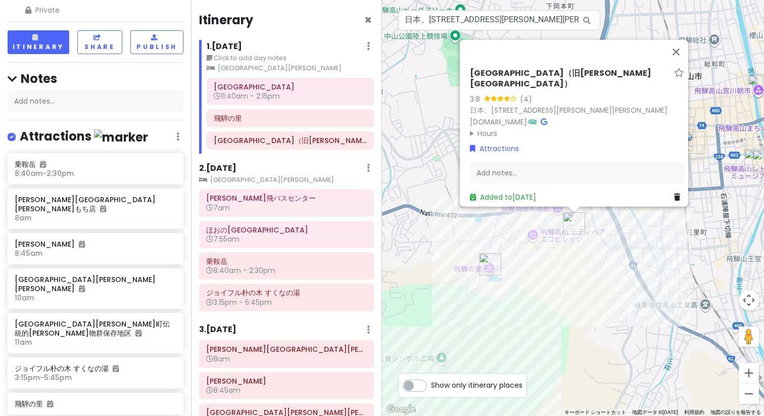
click at [537, 238] on div "[GEOGRAPHIC_DATA]（旧[PERSON_NAME][GEOGRAPHIC_DATA]） 3.8 (4) 日本、[STREET_ADDRESS][…" at bounding box center [573, 208] width 382 height 416
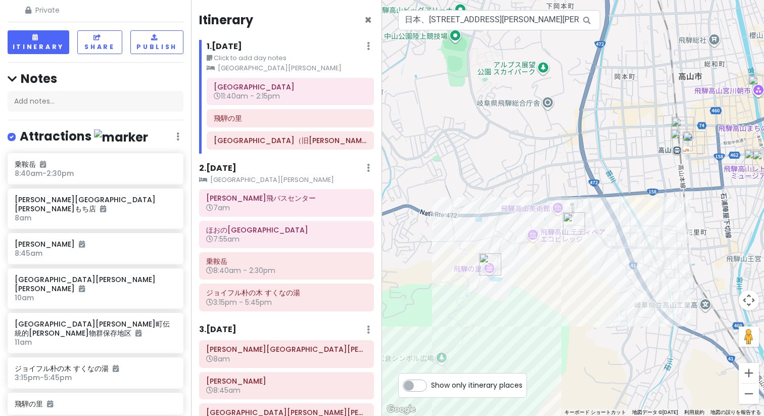
click at [547, 237] on div at bounding box center [573, 208] width 382 height 416
click at [441, 26] on input "日本、[STREET_ADDRESS][PERSON_NAME][PERSON_NAME] 飛騨民俗村 山岳資料館（旧[PERSON_NAME][GEOGRA…" at bounding box center [499, 20] width 202 height 20
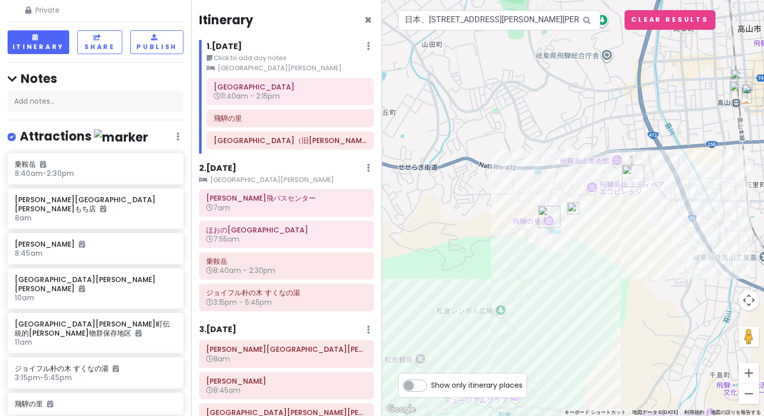
click at [570, 204] on img at bounding box center [573, 208] width 12 height 12
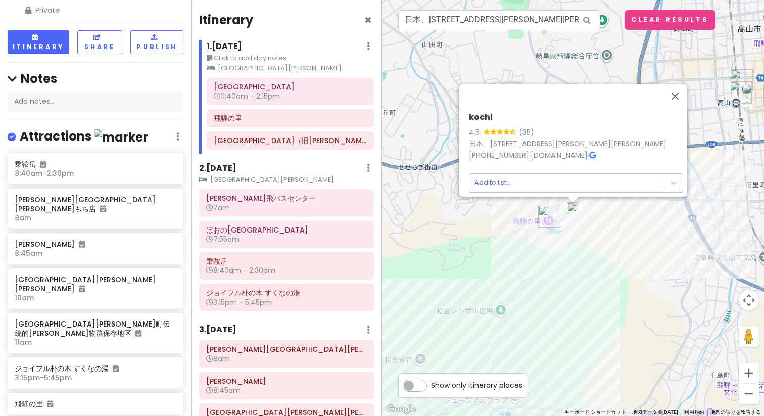
click at [558, 169] on body "飛騨[PERSON_NAME] Trip Private Change Dates Make a Copy Delete Trip Go Pro ⚡️ Giv…" at bounding box center [382, 208] width 764 height 416
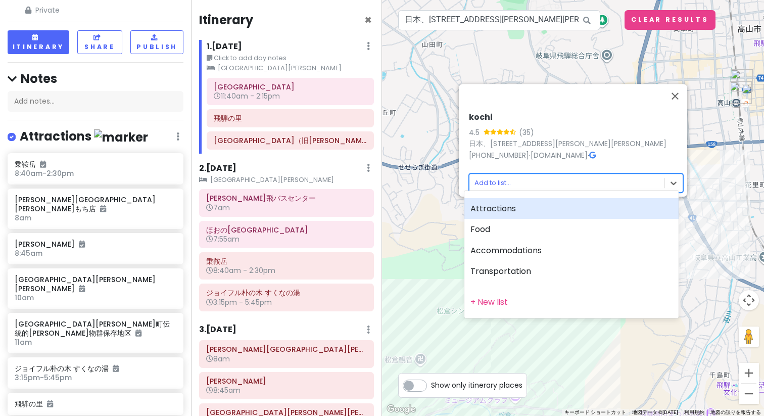
click at [566, 207] on div "Attractions" at bounding box center [572, 208] width 214 height 21
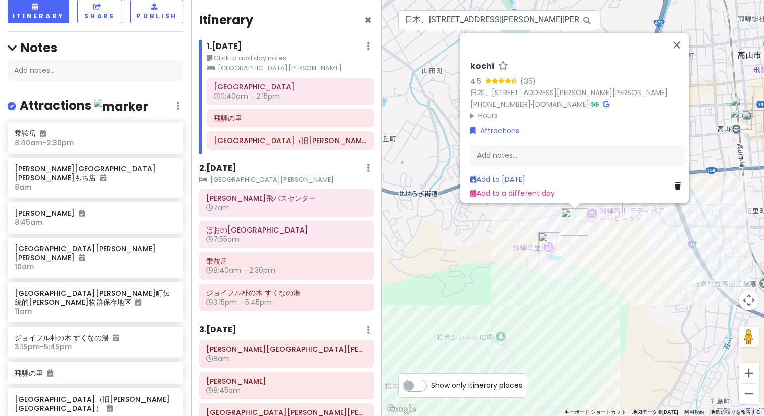
scroll to position [108, 0]
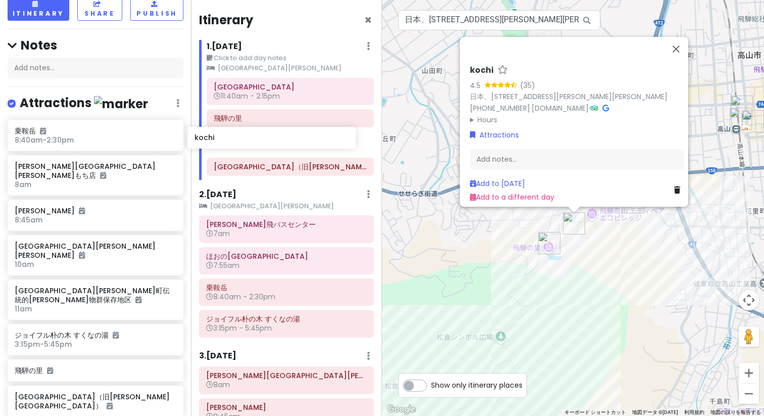
drag, startPoint x: 104, startPoint y: 350, endPoint x: 284, endPoint y: 134, distance: 281.8
click at [284, 133] on div "飛騨[PERSON_NAME] Trip Private Change Dates Make a Copy Delete Trip Go Pro ⚡️ Giv…" at bounding box center [382, 208] width 764 height 416
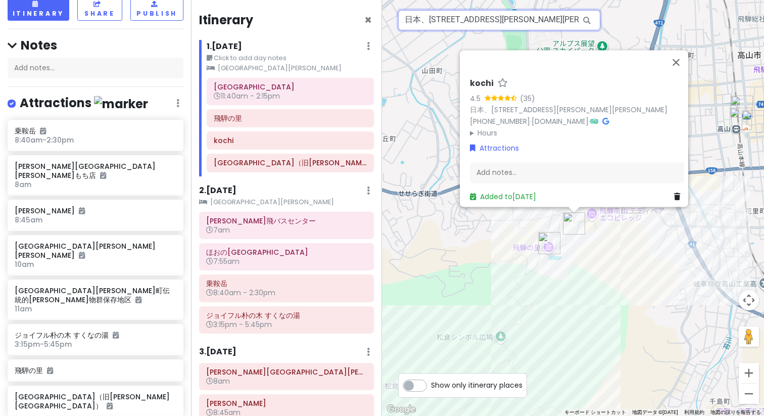
click at [491, 24] on input "日本、[STREET_ADDRESS][PERSON_NAME][PERSON_NAME] kochi" at bounding box center [499, 20] width 202 height 20
paste input "にゃんliving"
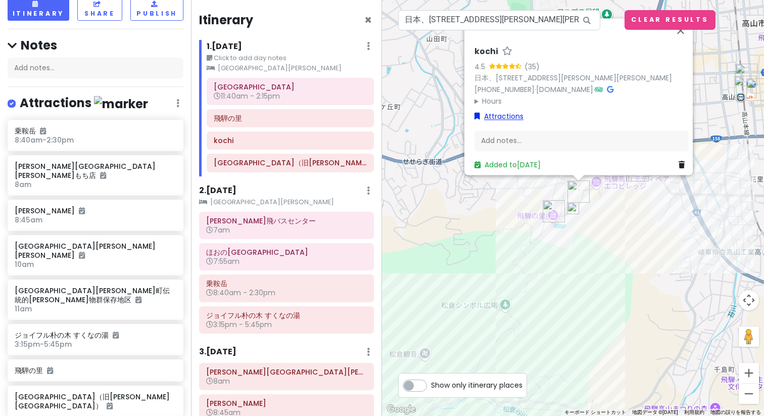
click at [507, 111] on link "Attractions" at bounding box center [499, 116] width 49 height 11
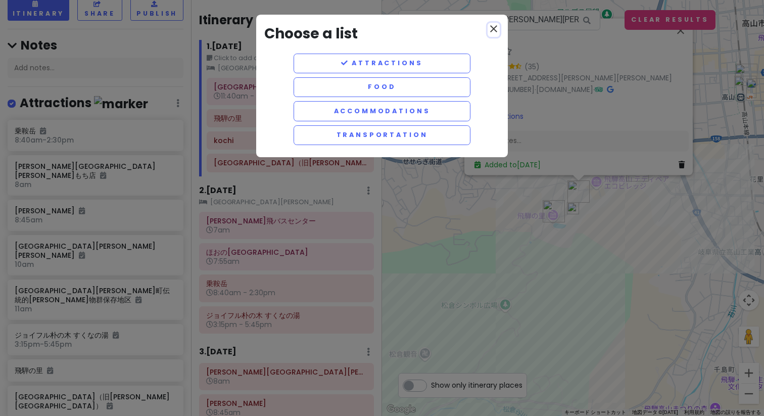
click at [495, 28] on icon "close" at bounding box center [494, 29] width 12 height 12
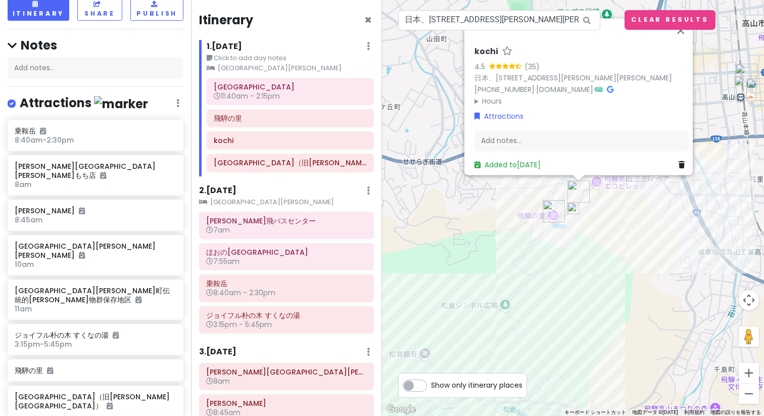
click at [570, 209] on img at bounding box center [573, 208] width 12 height 12
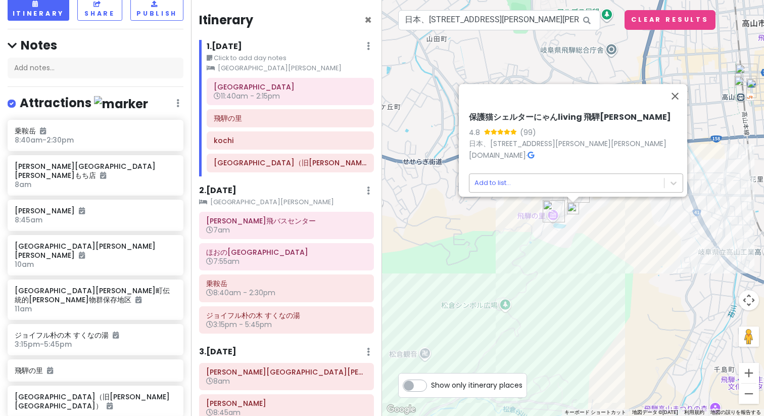
click at [540, 184] on body "飛騨[PERSON_NAME] Trip Private Change Dates Make a Copy Delete Trip Go Pro ⚡️ Giv…" at bounding box center [382, 208] width 764 height 416
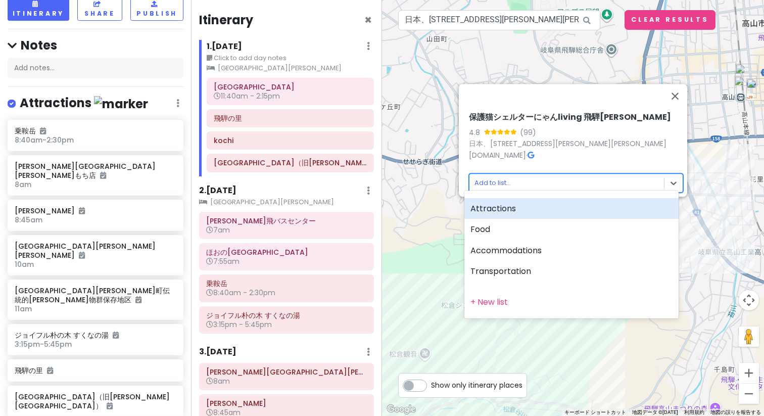
click at [544, 212] on div "Attractions" at bounding box center [572, 208] width 214 height 21
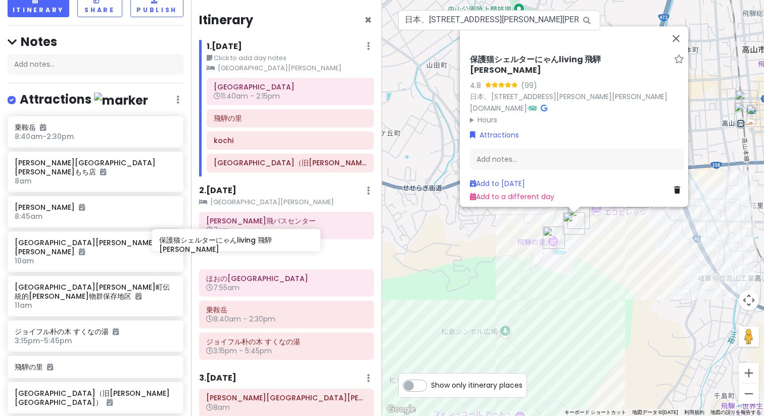
scroll to position [112, 0]
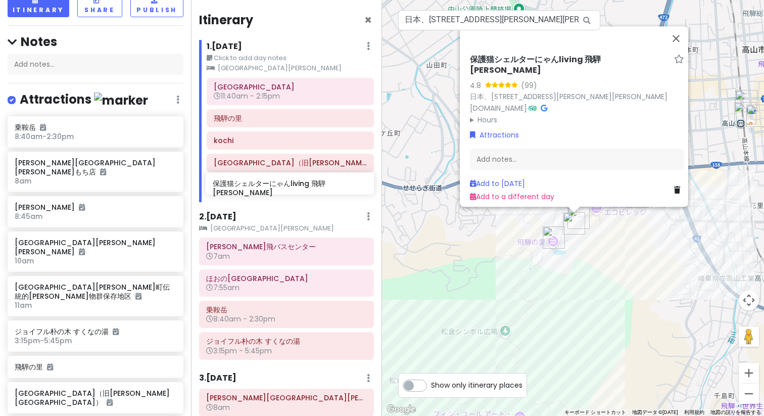
drag, startPoint x: 138, startPoint y: 383, endPoint x: 337, endPoint y: 190, distance: 277.4
click at [336, 189] on div "飛騨[PERSON_NAME] Trip Private Change Dates Make a Copy Delete Trip Go Pro ⚡️ Giv…" at bounding box center [382, 208] width 764 height 416
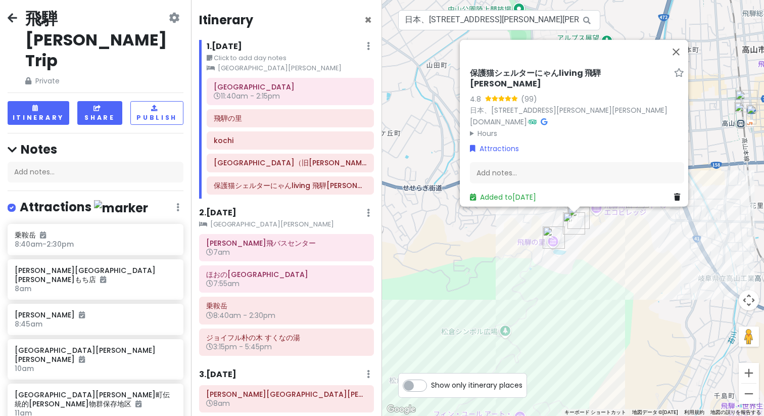
scroll to position [0, 0]
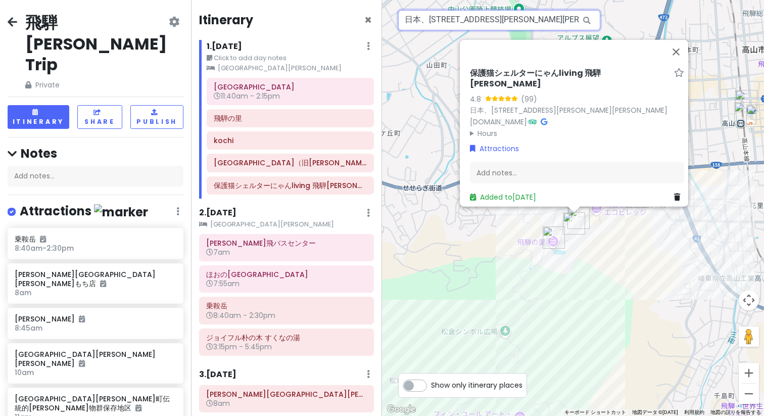
click at [484, 20] on input "日本、[STREET_ADDRESS][PERSON_NAME][PERSON_NAME] 保護[GEOGRAPHIC_DATA]にゃん[GEOGRAPHIC…" at bounding box center [499, 20] width 202 height 20
paste input "[GEOGRAPHIC_DATA][PERSON_NAME]"
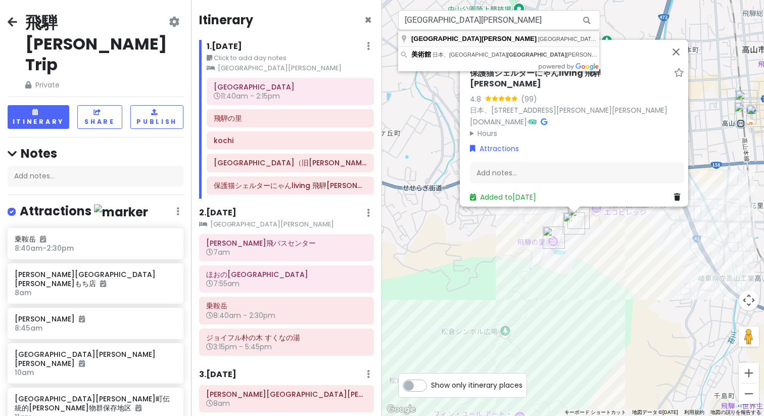
type input "日本、[STREET_ADDRESS][PERSON_NAME][PERSON_NAME] 飛驒[PERSON_NAME]美術館"
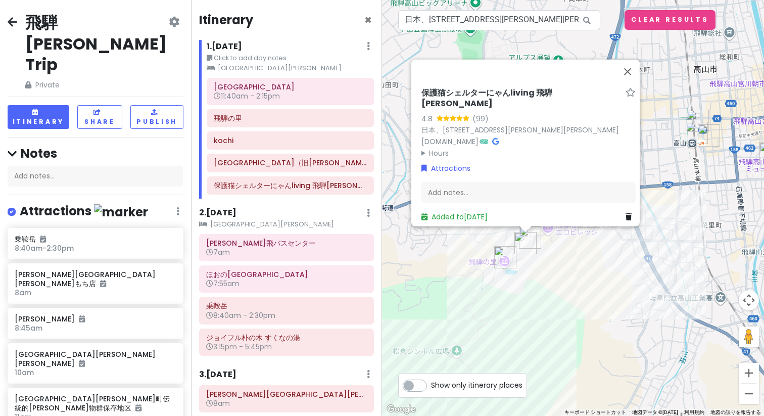
click at [596, 287] on div "保護猫シェルターにゃんliving [GEOGRAPHIC_DATA][PERSON_NAME] (99) 日本、[STREET_ADDRESS][PERSO…" at bounding box center [573, 208] width 382 height 416
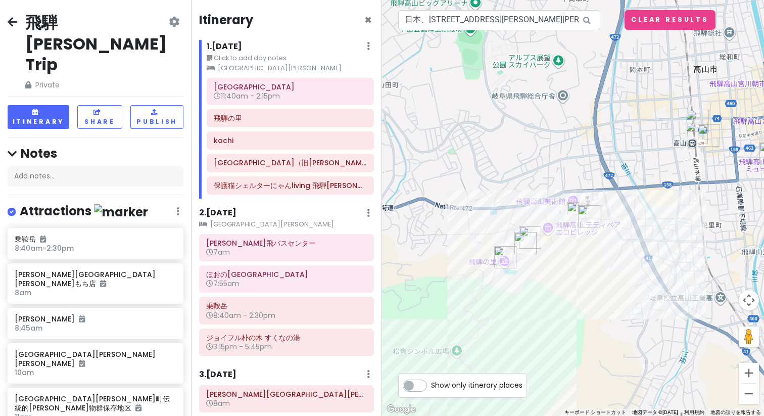
click at [572, 207] on img at bounding box center [573, 208] width 12 height 12
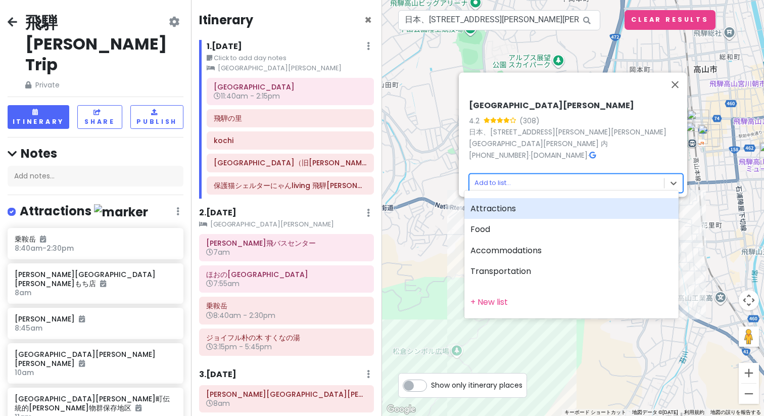
click at [563, 180] on body "飛騨[PERSON_NAME] Trip Private Change Dates Make a Copy Delete Trip Go Pro ⚡️ Giv…" at bounding box center [382, 208] width 764 height 416
click at [565, 208] on div "Attractions" at bounding box center [572, 208] width 214 height 21
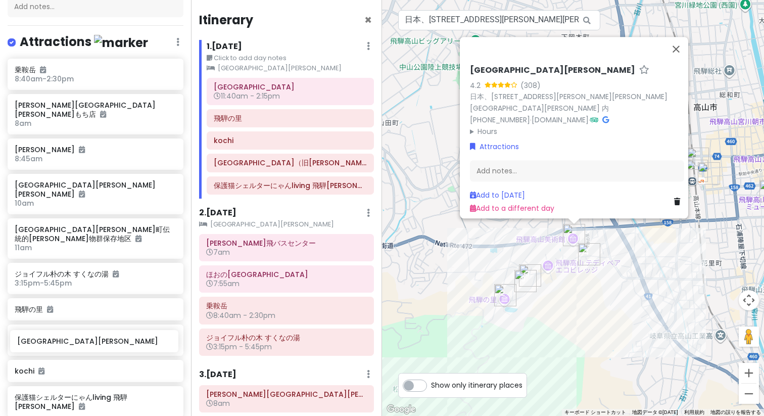
scroll to position [169, 0]
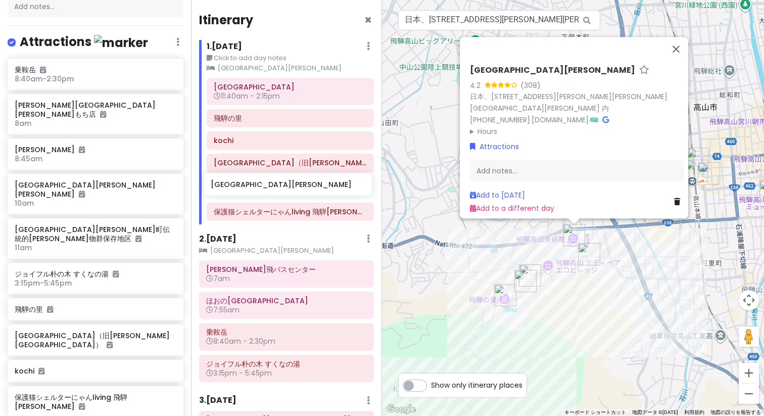
drag, startPoint x: 102, startPoint y: 349, endPoint x: 298, endPoint y: 187, distance: 254.3
click at [298, 187] on div "飛騨[PERSON_NAME] Trip Private Change Dates Make a Copy Delete Trip Go Pro ⚡️ Giv…" at bounding box center [382, 208] width 764 height 416
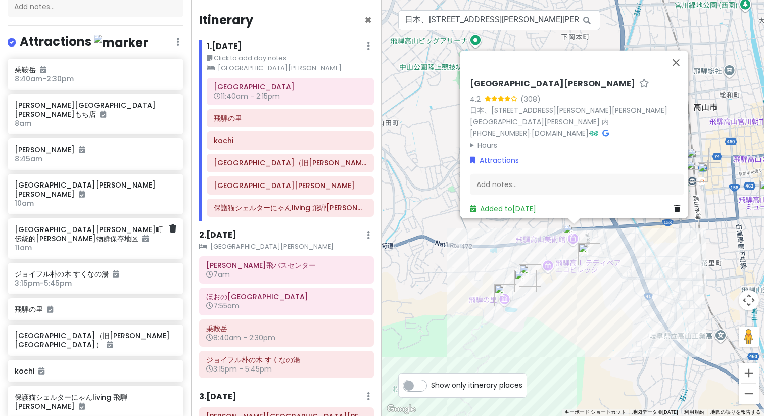
click at [92, 225] on h6 "[GEOGRAPHIC_DATA][PERSON_NAME]町伝統的[PERSON_NAME]物群保存地区" at bounding box center [92, 234] width 154 height 18
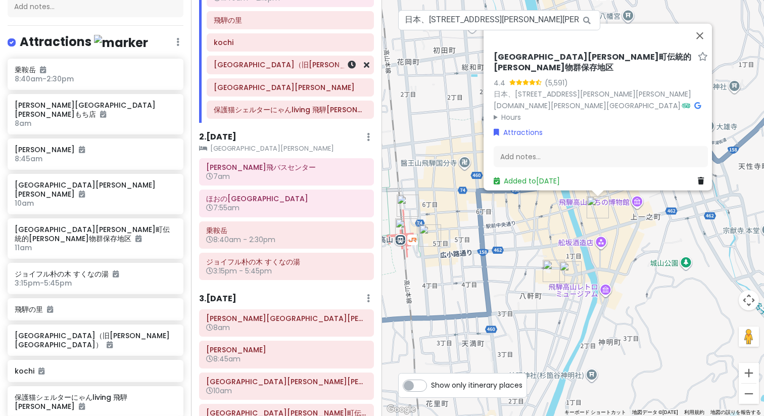
scroll to position [0, 0]
